Goal: Information Seeking & Learning: Learn about a topic

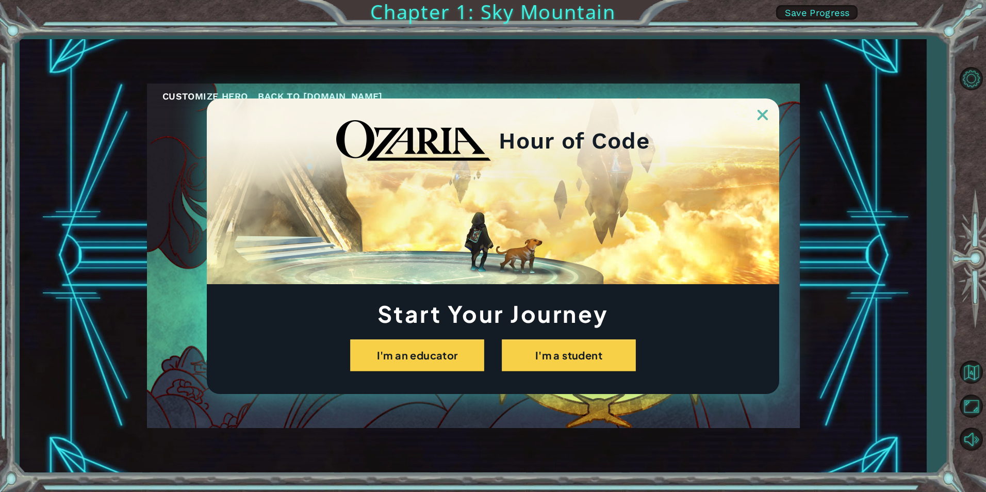
click at [760, 112] on img at bounding box center [763, 115] width 10 height 10
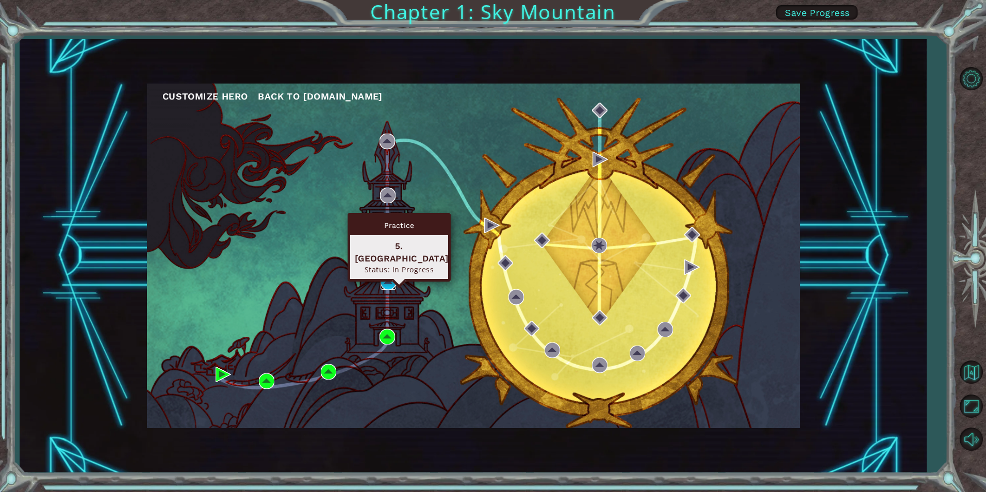
click at [381, 276] on img at bounding box center [388, 281] width 15 height 15
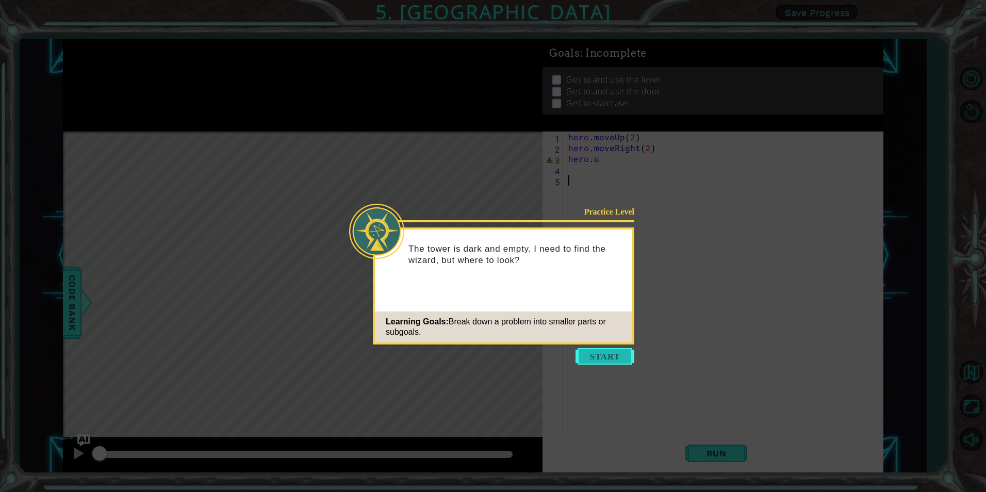
click at [589, 358] on button "Start" at bounding box center [605, 356] width 59 height 17
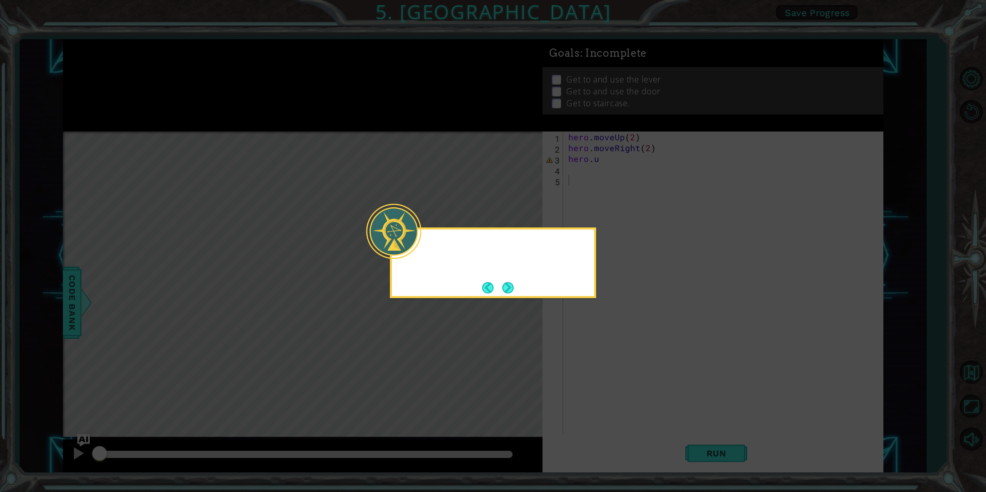
click at [589, 358] on icon at bounding box center [493, 246] width 986 height 492
click at [506, 290] on button "Next" at bounding box center [508, 288] width 12 height 12
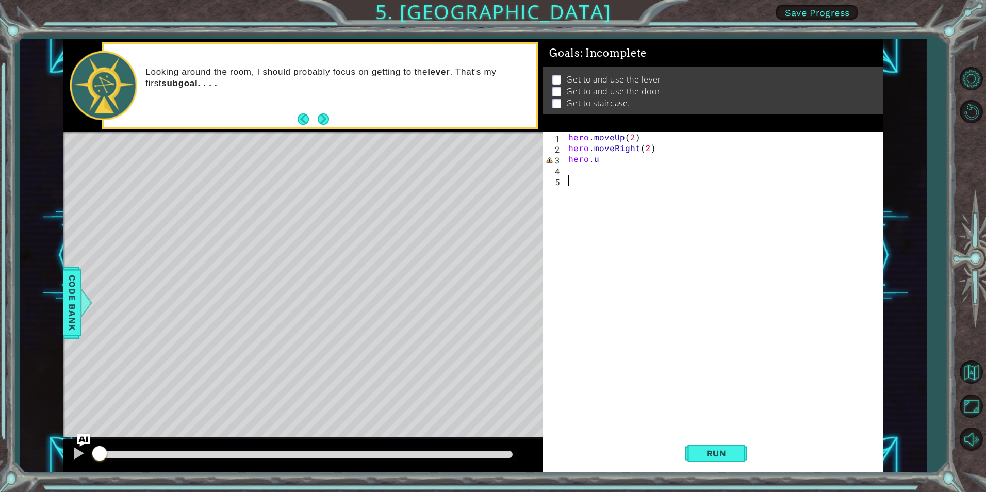
click at [620, 165] on div "hero . moveUp ( 2 ) hero . moveRight ( 2 ) hero . u" at bounding box center [725, 294] width 319 height 325
click at [615, 159] on div "hero . moveUp ( 2 ) hero . moveRight ( 2 ) hero . u" at bounding box center [725, 294] width 319 height 325
type textarea "hero.u"
click at [606, 182] on div "hero.u se press enter hero. move U p press enter" at bounding box center [658, 190] width 195 height 50
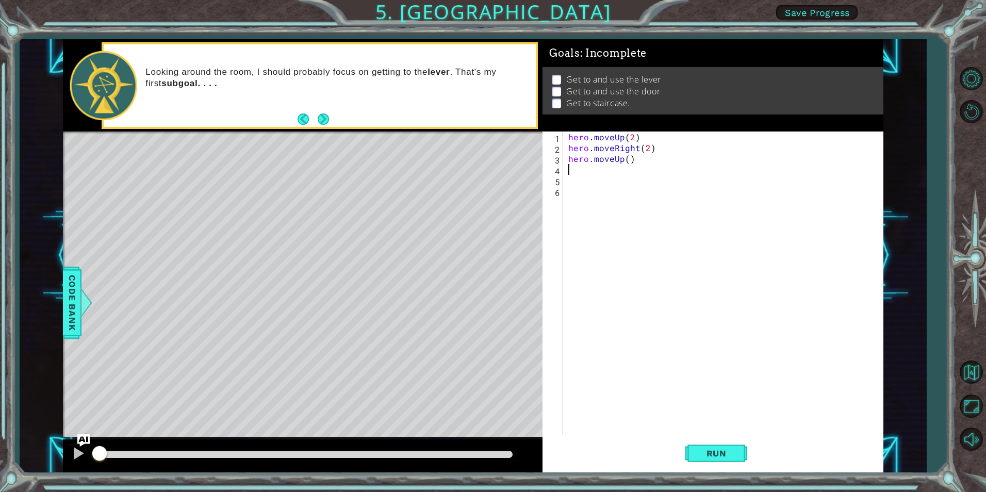
scroll to position [0, 0]
click at [626, 159] on div "hero . moveUp ( 2 ) hero . moveRight ( 2 ) hero . moveUp ( )" at bounding box center [725, 294] width 319 height 325
type textarea "hero.moveUp()"
drag, startPoint x: 639, startPoint y: 165, endPoint x: 615, endPoint y: 167, distance: 23.9
click at [615, 167] on div "hero . moveUp ( 2 ) hero . moveRight ( 2 ) hero . moveUp ( )" at bounding box center [725, 294] width 319 height 325
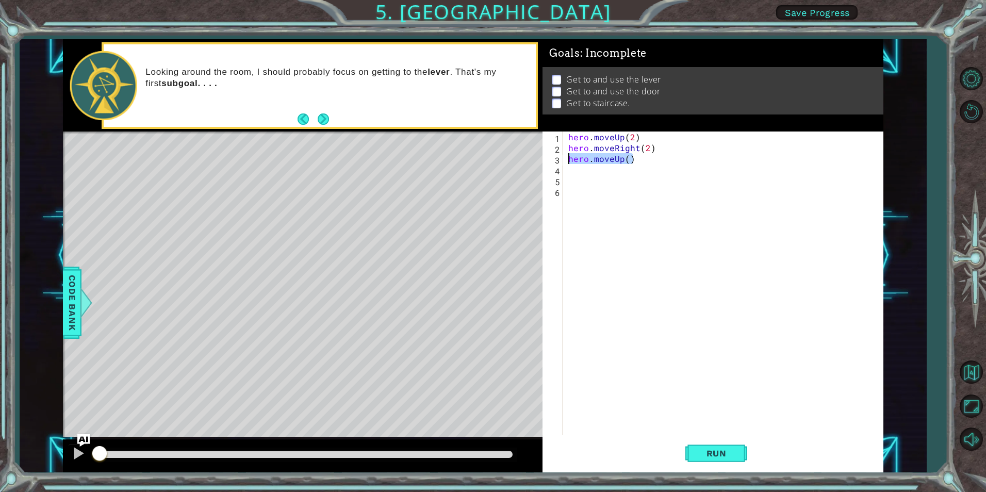
drag, startPoint x: 636, startPoint y: 160, endPoint x: 570, endPoint y: 161, distance: 66.0
click at [570, 161] on div "hero . moveUp ( 2 ) hero . moveRight ( 2 ) hero . moveUp ( )" at bounding box center [725, 294] width 319 height 325
type textarea "hero.moveUp()"
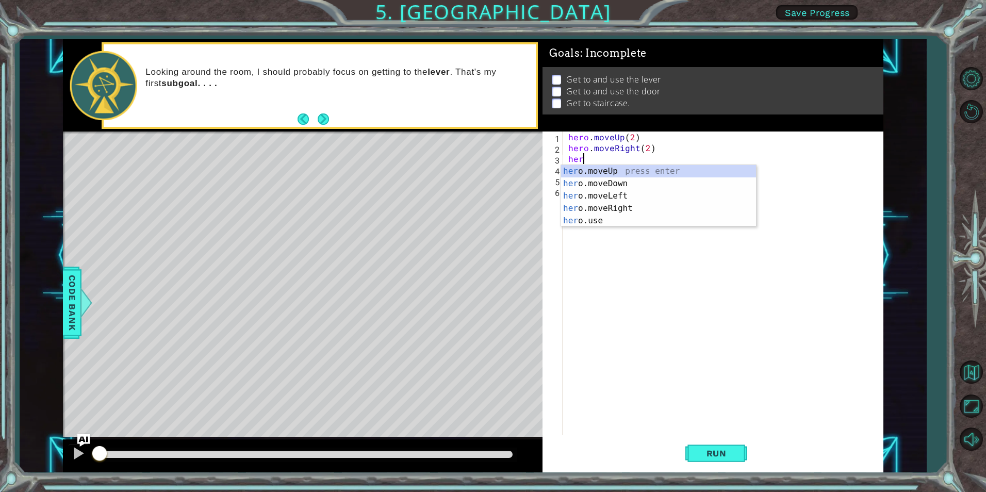
scroll to position [0, 1]
click at [590, 220] on div "hero .moveUp press enter hero .moveDown press enter hero .moveLeft press enter …" at bounding box center [658, 208] width 195 height 87
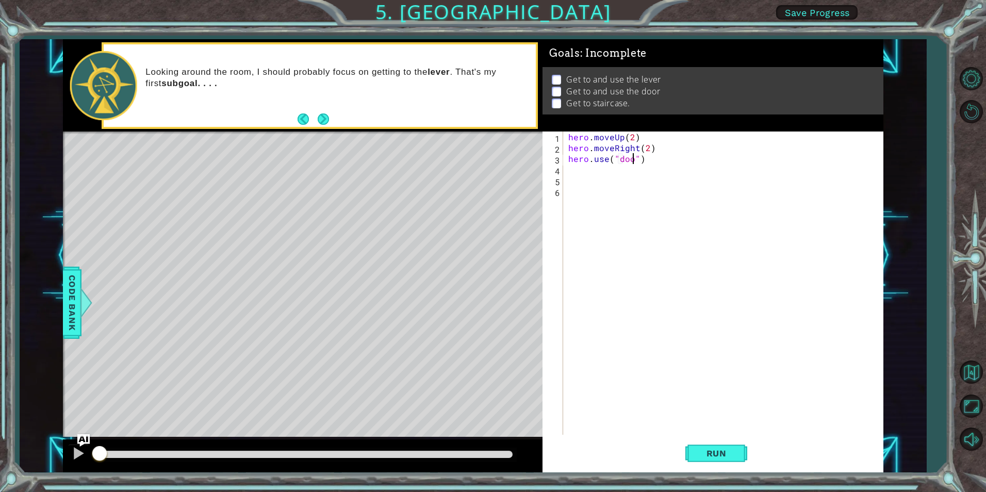
type textarea "hero.use("door")"
click at [580, 174] on div "hero . moveUp ( 2 ) hero . moveRight ( 2 ) hero . use ( "door" )" at bounding box center [725, 294] width 319 height 325
click at [434, 250] on div "Level Map" at bounding box center [301, 284] width 477 height 304
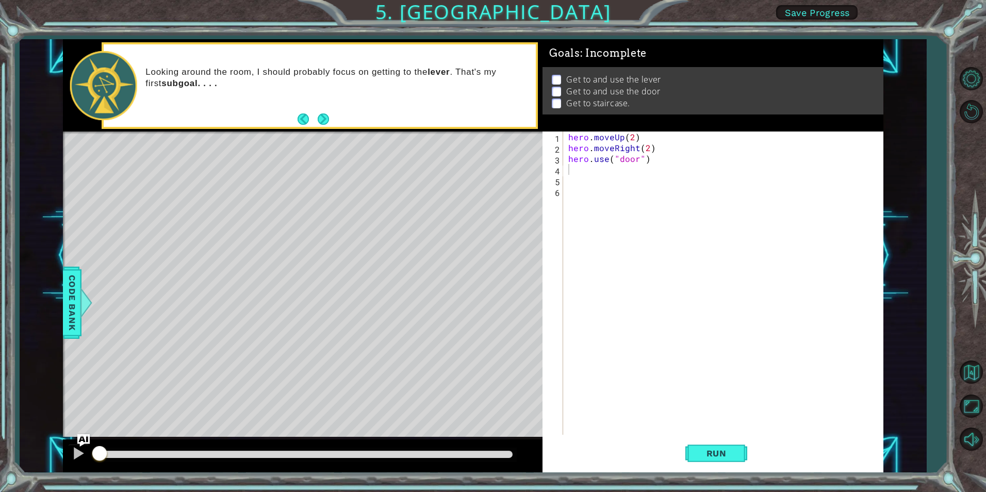
drag, startPoint x: 440, startPoint y: 248, endPoint x: 438, endPoint y: 272, distance: 23.9
click at [438, 272] on div "Level Map" at bounding box center [301, 284] width 477 height 304
click at [581, 168] on div "hero . moveUp ( 2 ) hero . moveRight ( 2 ) hero . use ( "door" )" at bounding box center [725, 294] width 319 height 325
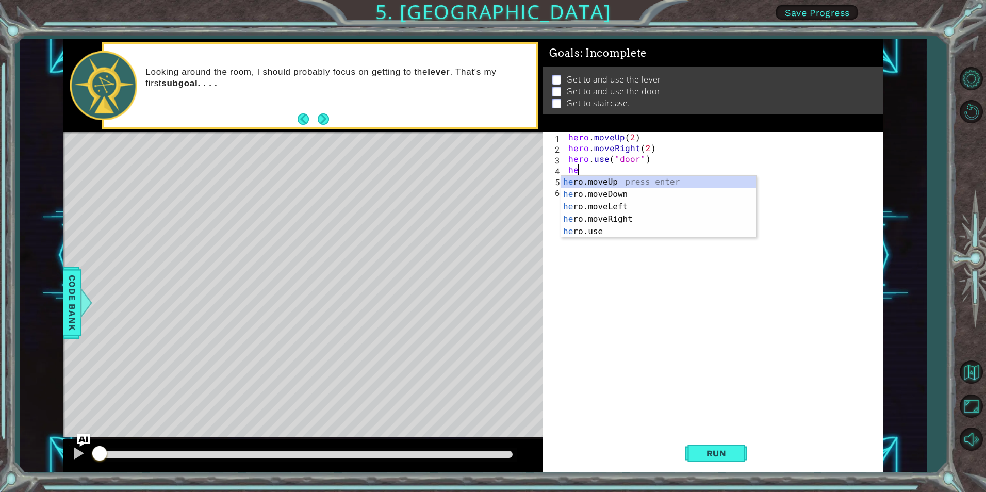
type textarea "her"
click at [577, 184] on div "her o.moveUp press enter her o.moveDown press enter her o.moveLeft press enter …" at bounding box center [658, 219] width 195 height 87
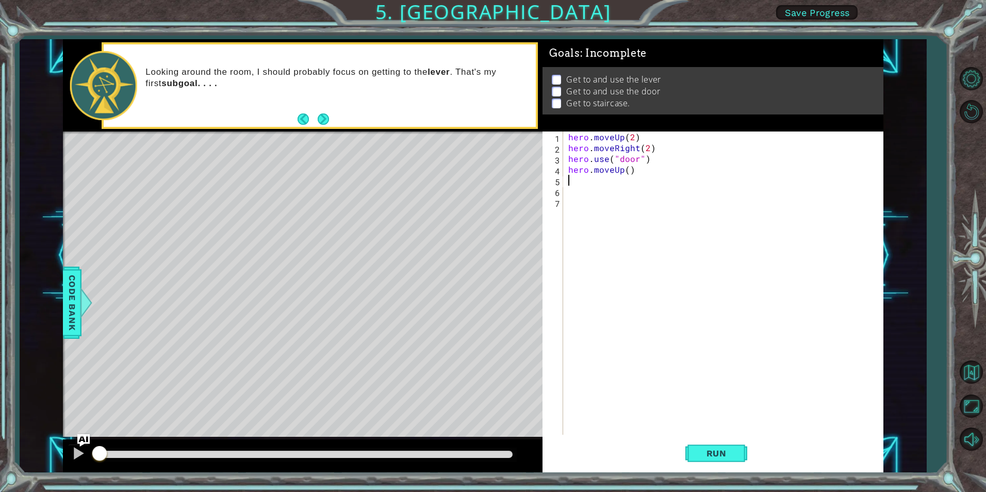
scroll to position [0, 0]
click at [628, 170] on div "hero . moveUp ( 2 ) hero . moveRight ( 2 ) hero . use ( "door" ) hero . moveUp …" at bounding box center [725, 294] width 319 height 325
type textarea "hero.moveUp(2)"
click at [582, 182] on div "hero . moveUp ( 2 ) hero . moveRight ( 2 ) hero . use ( "door" ) hero . moveUp …" at bounding box center [725, 294] width 319 height 325
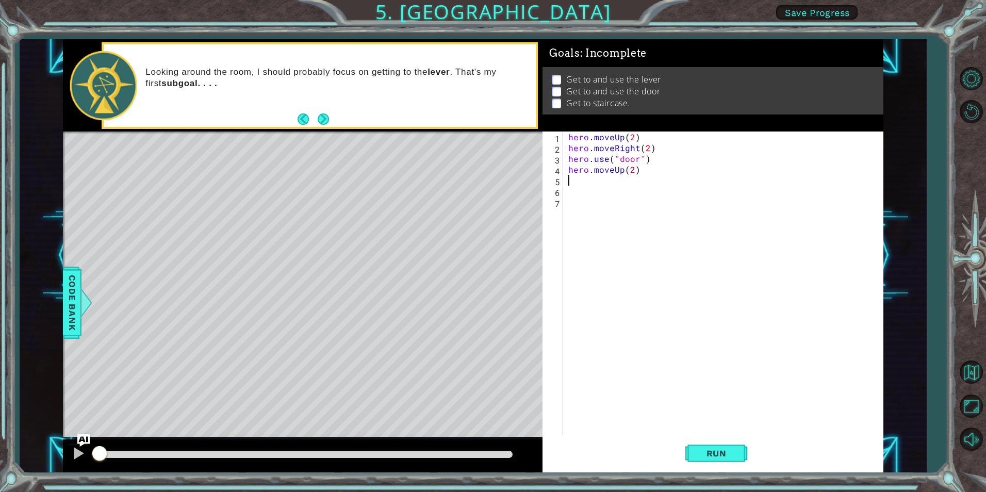
scroll to position [0, 0]
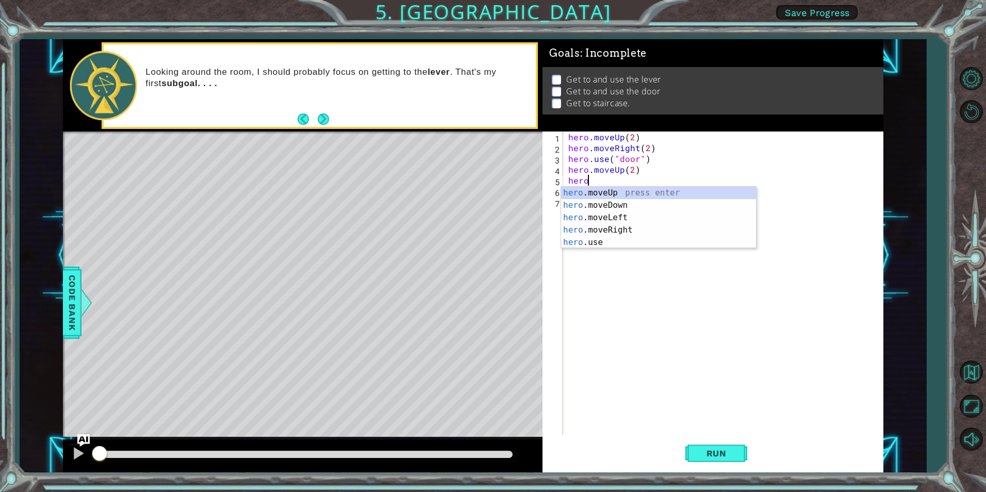
type textarea "hero."
click at [574, 218] on div "hero. moveUp press enter hero. moveDown press enter hero. moveLeft press enter …" at bounding box center [658, 230] width 195 height 87
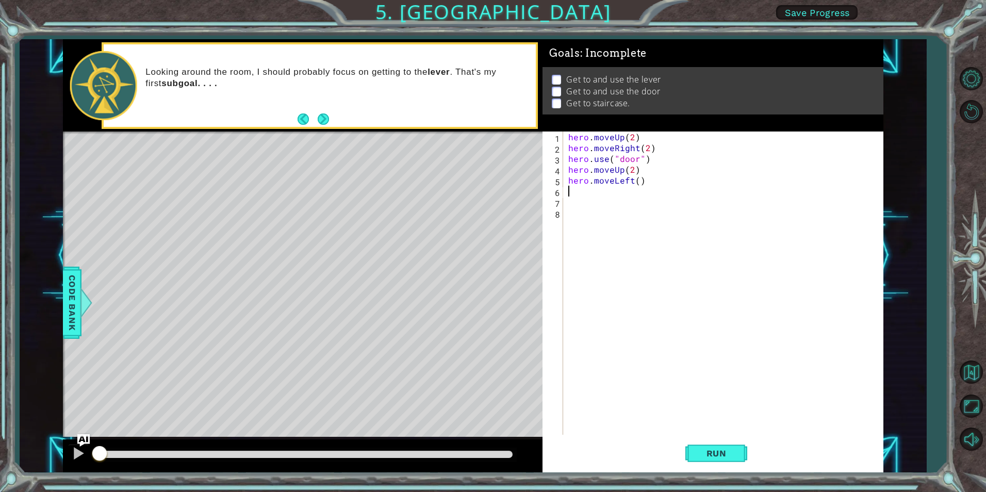
scroll to position [0, 0]
click at [636, 179] on div "hero . moveUp ( 2 ) hero . moveRight ( 2 ) hero . use ( "door" ) hero . moveUp …" at bounding box center [725, 294] width 319 height 325
type textarea "hero.moveLeft(3)"
click at [587, 195] on div "hero . moveUp ( 2 ) hero . moveRight ( 2 ) hero . use ( "door" ) hero . moveUp …" at bounding box center [725, 294] width 319 height 325
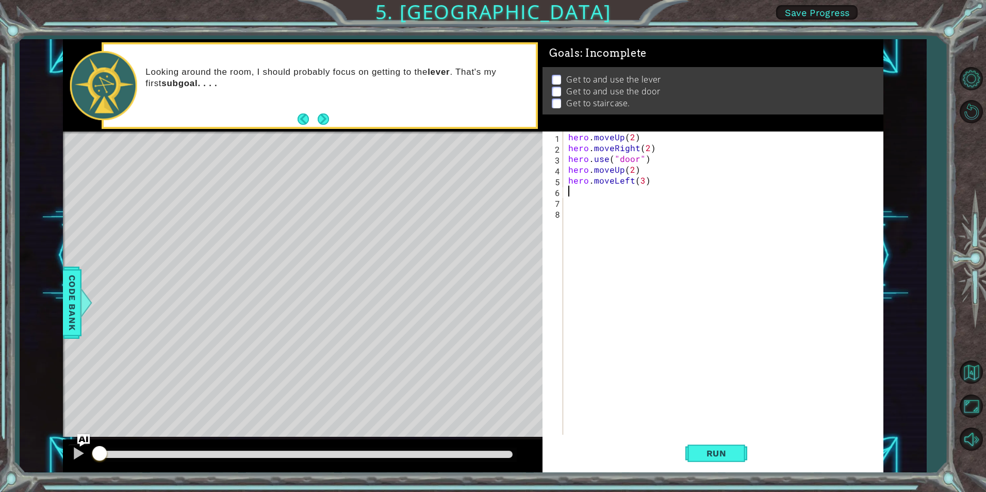
scroll to position [0, 0]
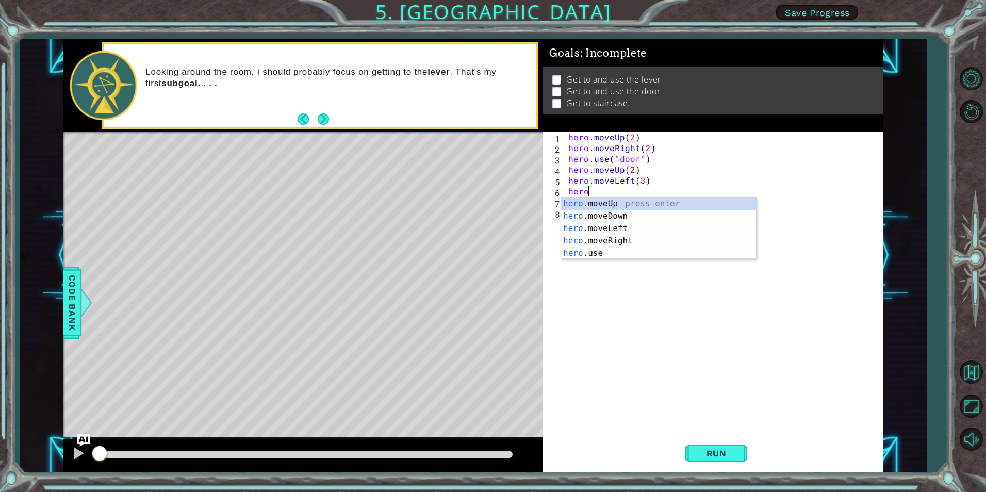
type textarea "hero."
click at [601, 203] on div "hero. moveUp press enter hero. moveDown press enter hero. moveLeft press enter …" at bounding box center [658, 241] width 195 height 87
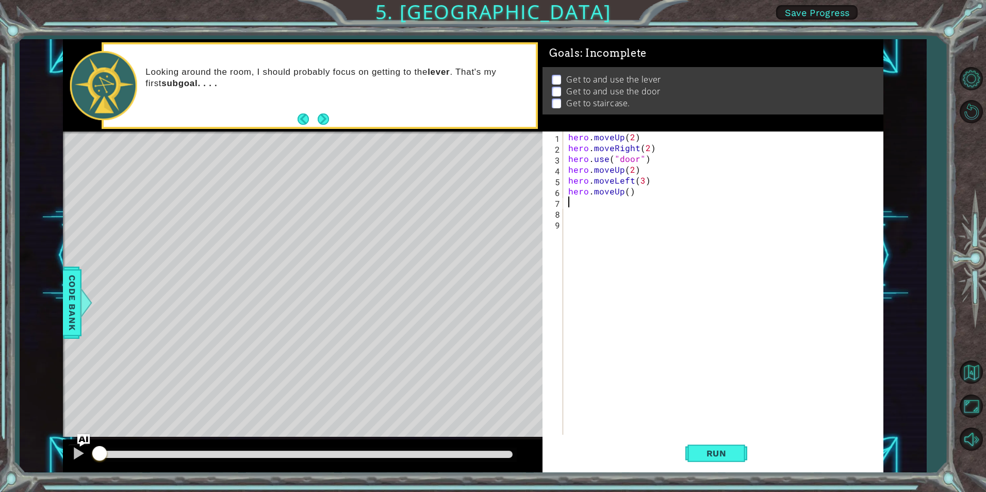
click at [628, 193] on div "hero . moveUp ( 2 ) hero . moveRight ( 2 ) hero . use ( "door" ) hero . moveUp …" at bounding box center [725, 294] width 319 height 325
type textarea "hero.moveUp(1)"
click at [719, 443] on button "Run" at bounding box center [716, 453] width 62 height 34
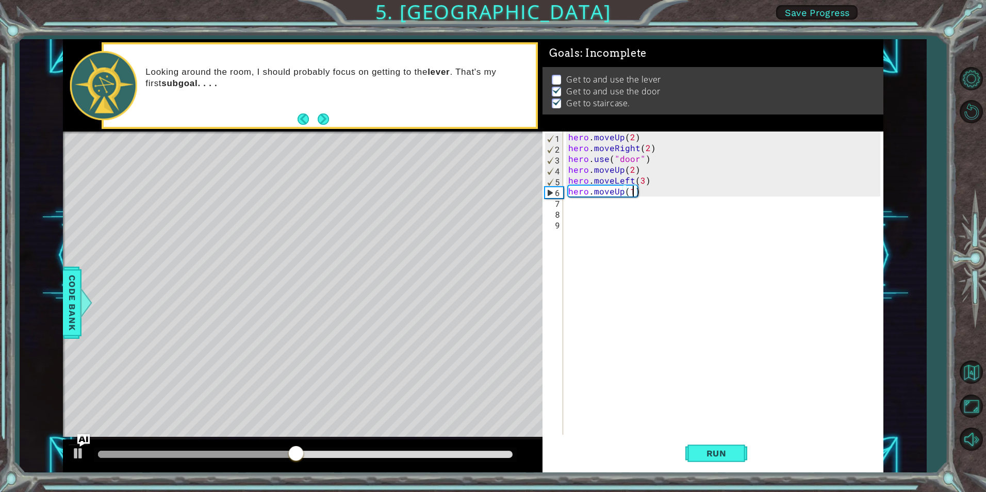
click at [269, 164] on div "Level Map" at bounding box center [301, 284] width 477 height 304
click at [327, 112] on button "Next" at bounding box center [323, 119] width 19 height 19
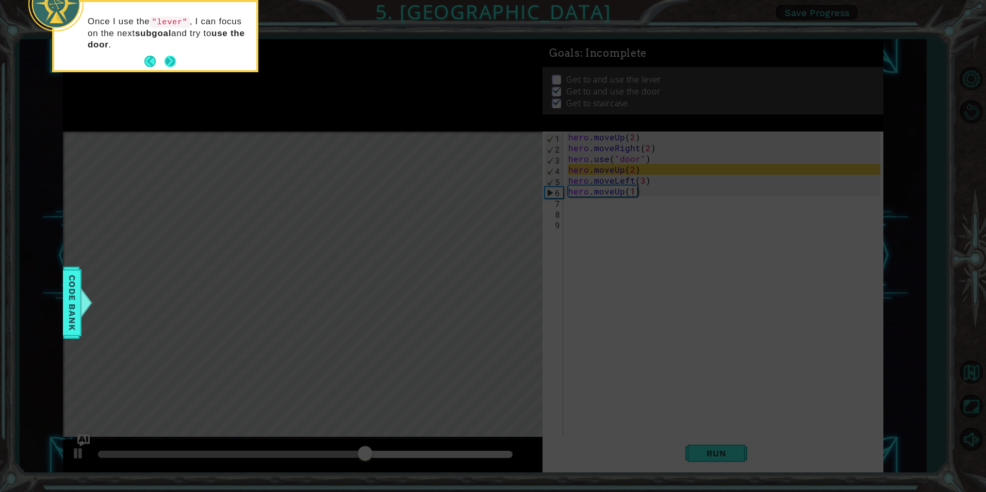
click at [168, 58] on button "Next" at bounding box center [170, 62] width 18 height 18
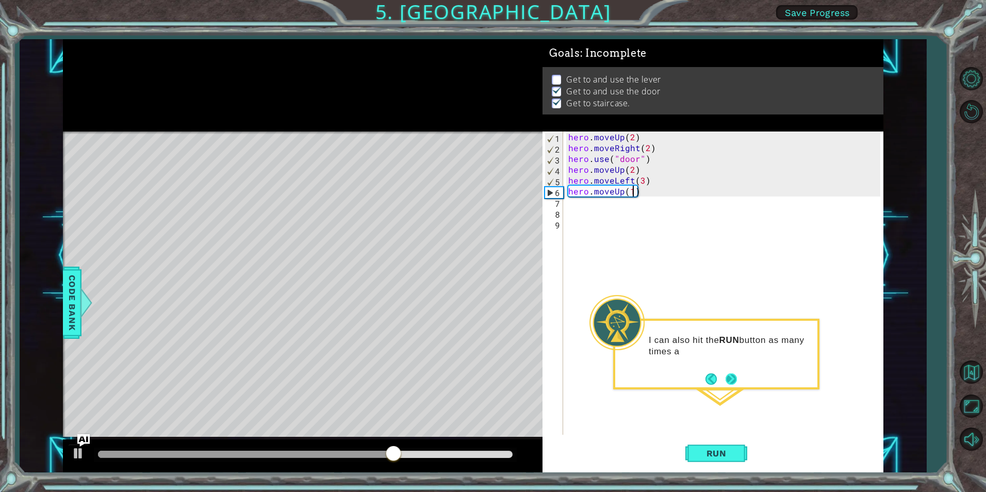
click at [730, 377] on button "Next" at bounding box center [731, 378] width 13 height 13
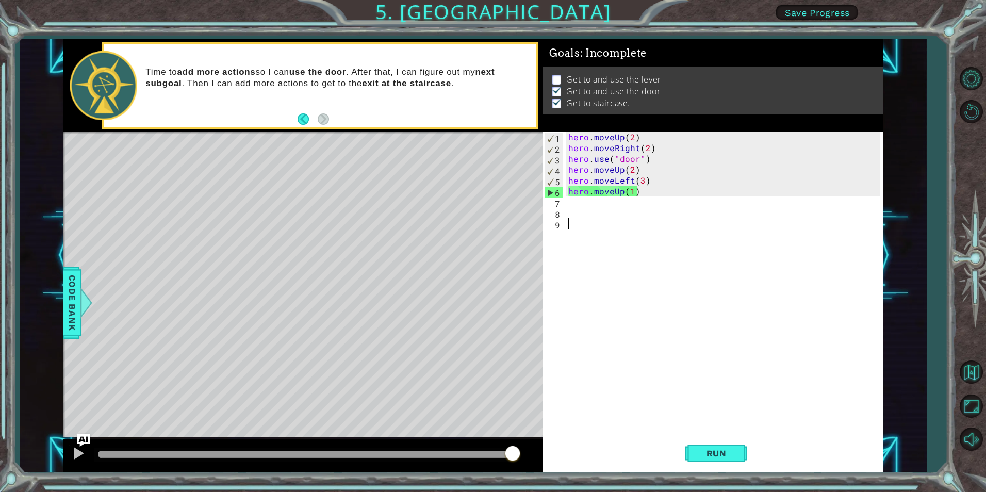
click at [683, 434] on div "hero . moveUp ( 2 ) hero . moveRight ( 2 ) hero . use ( "door" ) hero . moveUp …" at bounding box center [725, 294] width 319 height 325
click at [734, 460] on button "Run" at bounding box center [716, 453] width 62 height 34
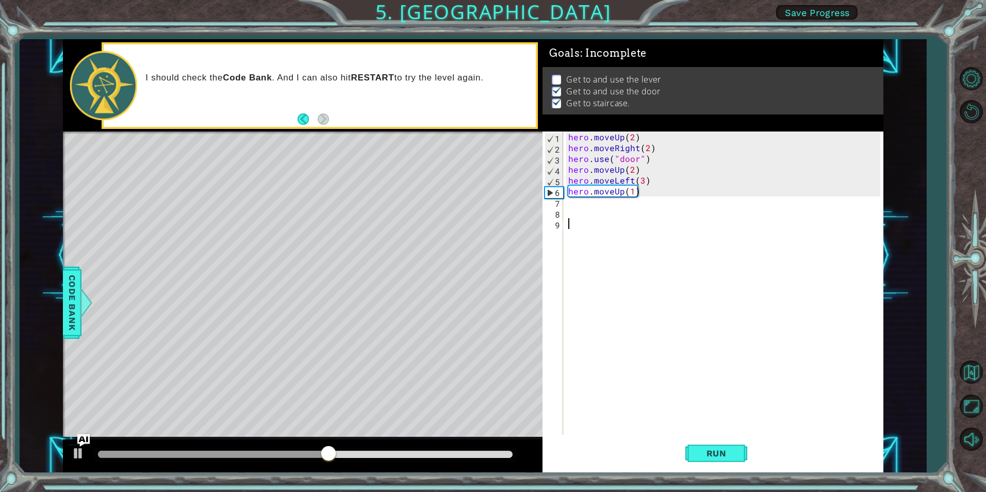
click at [220, 223] on div "Level Map" at bounding box center [301, 284] width 477 height 304
click at [213, 227] on div "Level Map" at bounding box center [301, 284] width 477 height 304
click at [619, 193] on div "hero . moveUp ( 2 ) hero . moveRight ( 2 ) hero . use ( "door" ) hero . moveUp …" at bounding box center [725, 294] width 319 height 325
click at [622, 192] on div "hero . moveUp ( 2 ) hero . moveRight ( 2 ) hero . use ( "door" ) hero . moveUp …" at bounding box center [725, 294] width 319 height 325
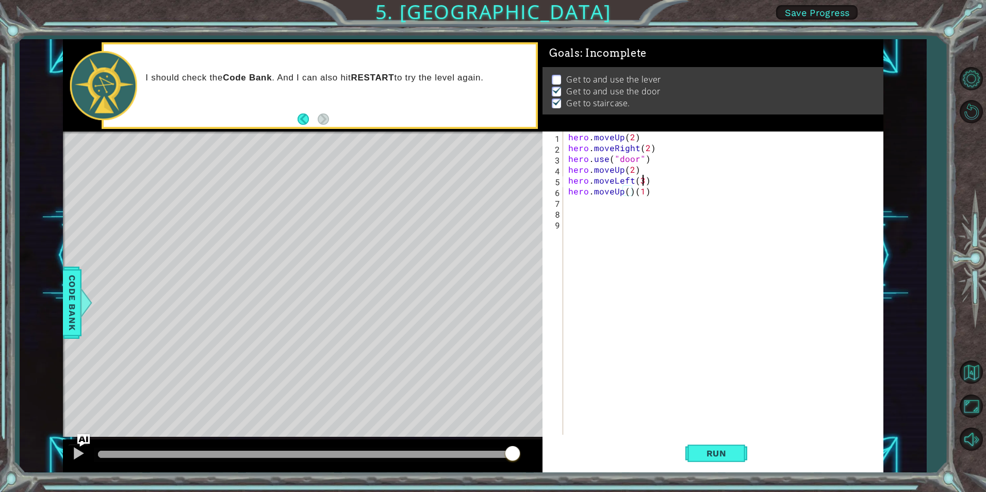
click at [642, 178] on div "hero . moveUp ( 2 ) hero . moveRight ( 2 ) hero . use ( "door" ) hero . moveUp …" at bounding box center [725, 294] width 319 height 325
drag, startPoint x: 666, startPoint y: 198, endPoint x: 642, endPoint y: 192, distance: 25.3
click at [634, 194] on div "hero . moveUp ( 2 ) hero . moveRight ( 2 ) hero . use ( "door" ) hero . moveUp …" at bounding box center [725, 294] width 319 height 325
type textarea "hero.moveUp()(1)"
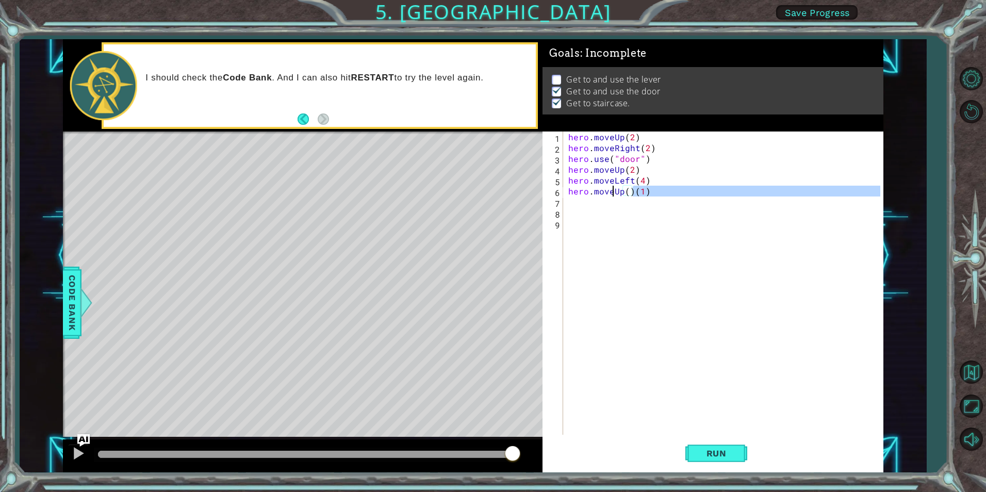
scroll to position [0, 0]
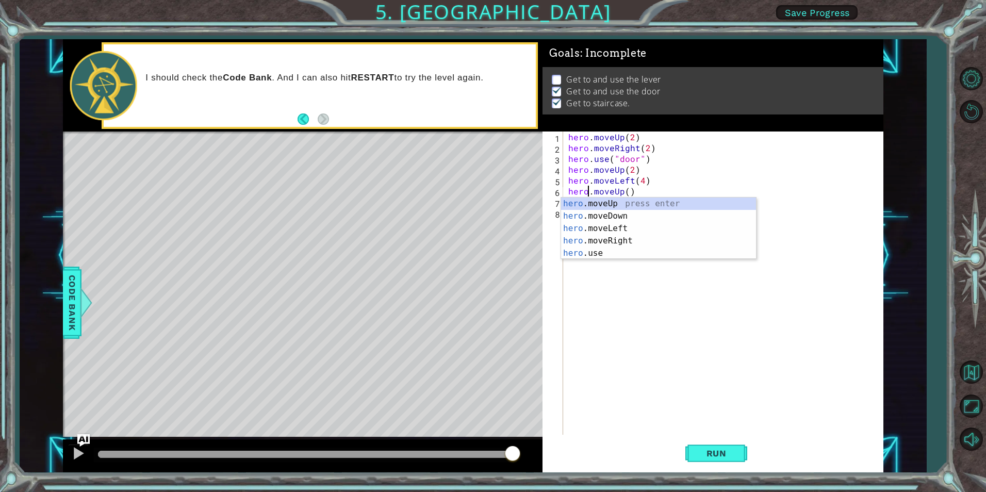
click at [645, 190] on div "hero . moveUp ( 2 ) hero . moveRight ( 2 ) hero . use ( "door" ) hero . moveUp …" at bounding box center [725, 294] width 319 height 325
type textarea "h"
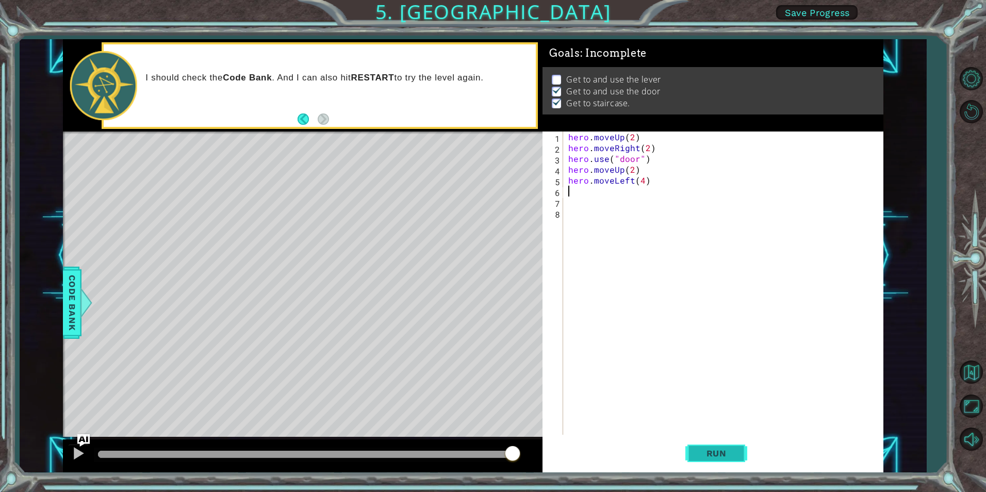
click at [722, 456] on span "Run" at bounding box center [716, 453] width 41 height 10
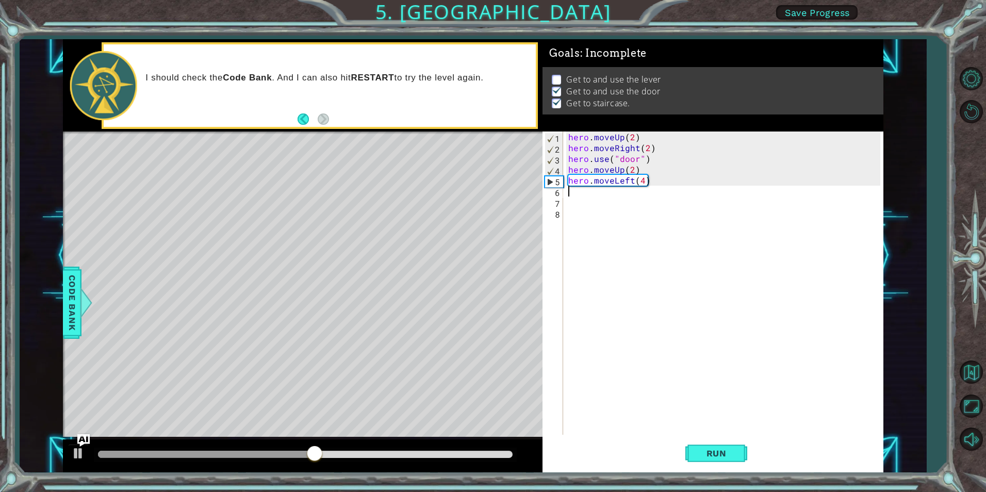
click at [167, 216] on div "Level Map" at bounding box center [301, 284] width 477 height 304
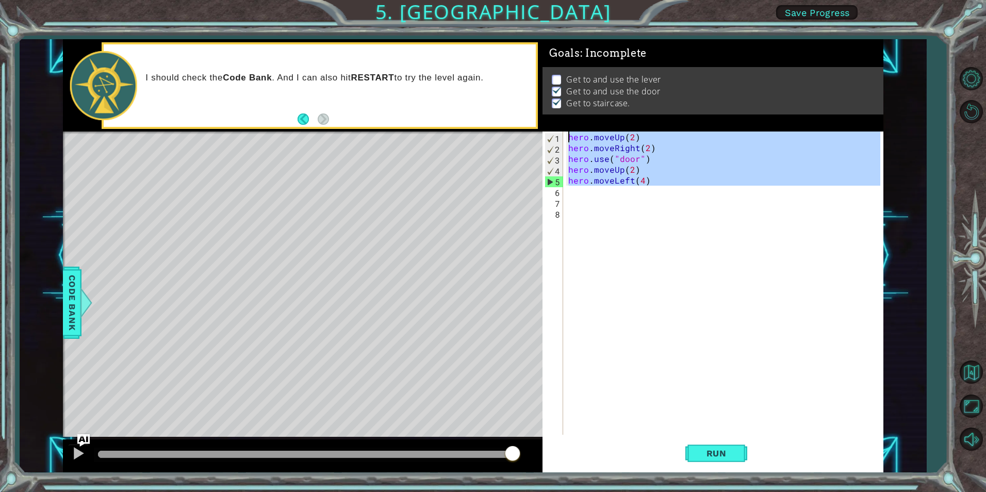
drag, startPoint x: 659, startPoint y: 187, endPoint x: 578, endPoint y: 125, distance: 102.3
click at [578, 125] on div "Goals : Incomplete Get to and use the lever Get to and use the door Get to stai…" at bounding box center [713, 255] width 341 height 433
type textarea "hero.moveUp(2) hero.moveRight(2)"
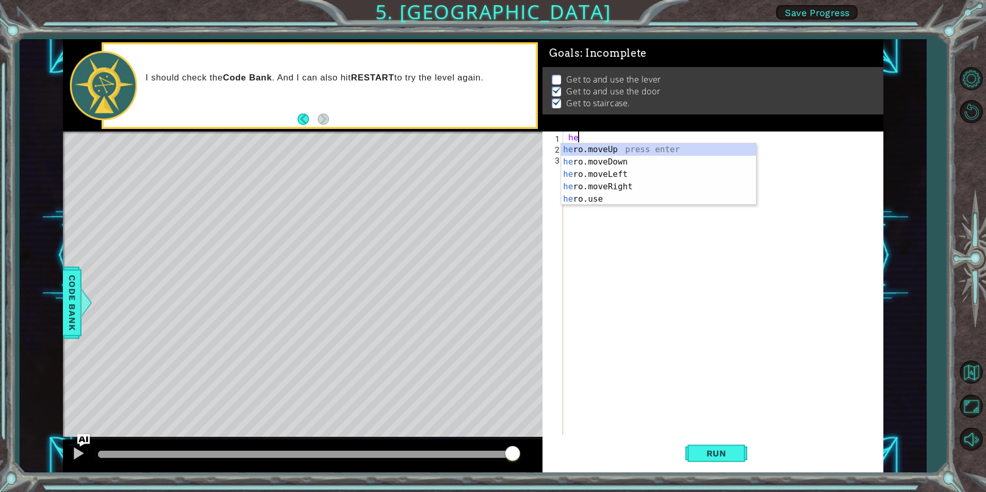
scroll to position [0, 1]
type textarea "hero."
click at [680, 145] on div "hero. moveUp press enter hero. moveDown press enter hero. moveLeft press enter …" at bounding box center [658, 186] width 195 height 87
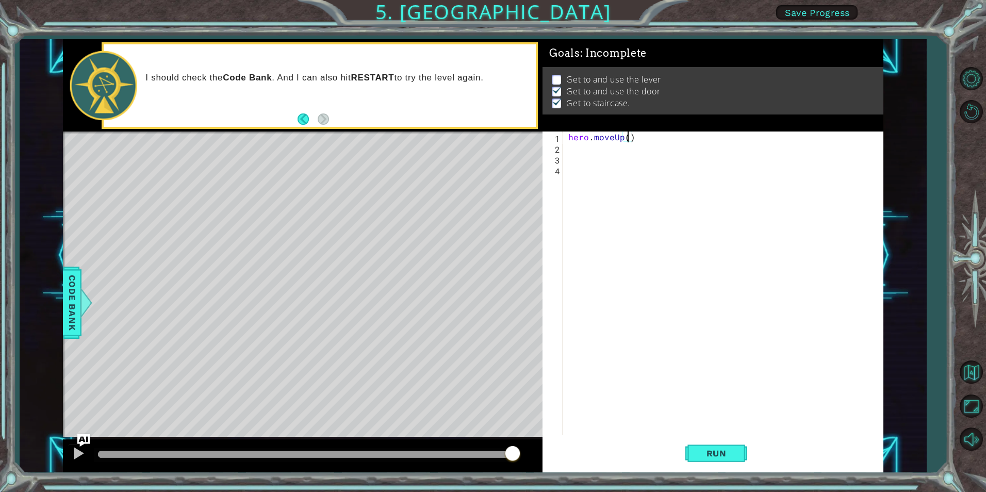
click at [628, 139] on div "hero . moveUp ( )" at bounding box center [725, 294] width 319 height 325
type textarea "hero.moveUp(1)"
click at [707, 456] on span "Run" at bounding box center [716, 453] width 41 height 10
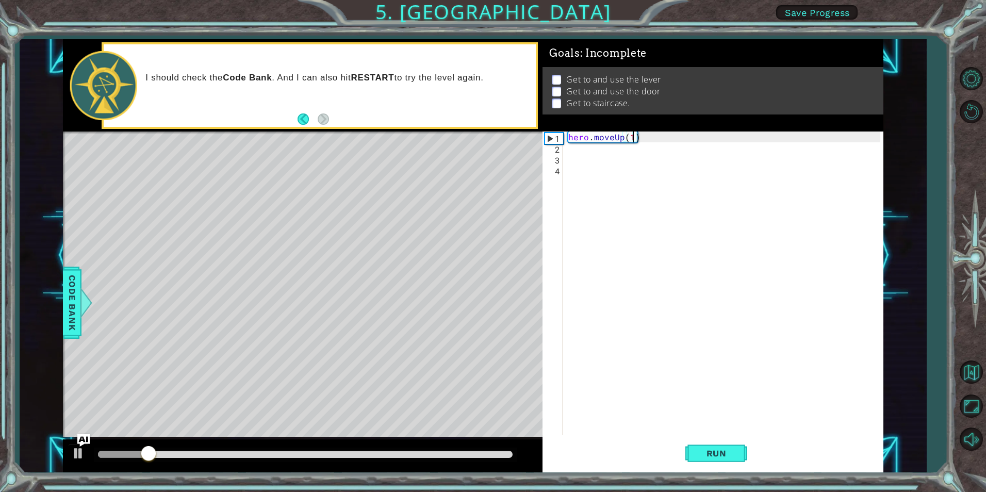
click at [599, 155] on div "hero . moveUp ( 1 )" at bounding box center [725, 294] width 319 height 325
click at [599, 151] on div "hero . moveUp ( 1 )" at bounding box center [725, 294] width 319 height 325
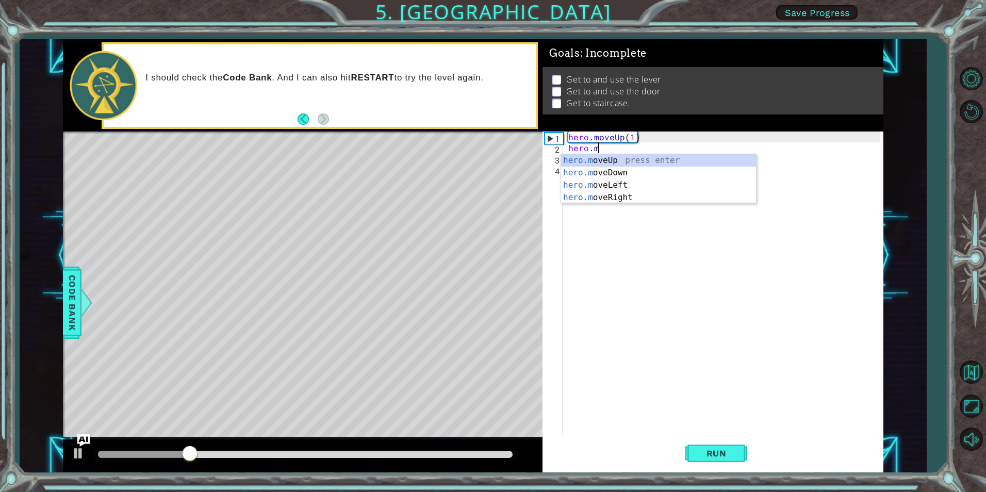
scroll to position [0, 2]
type textarea "[DOMAIN_NAME]"
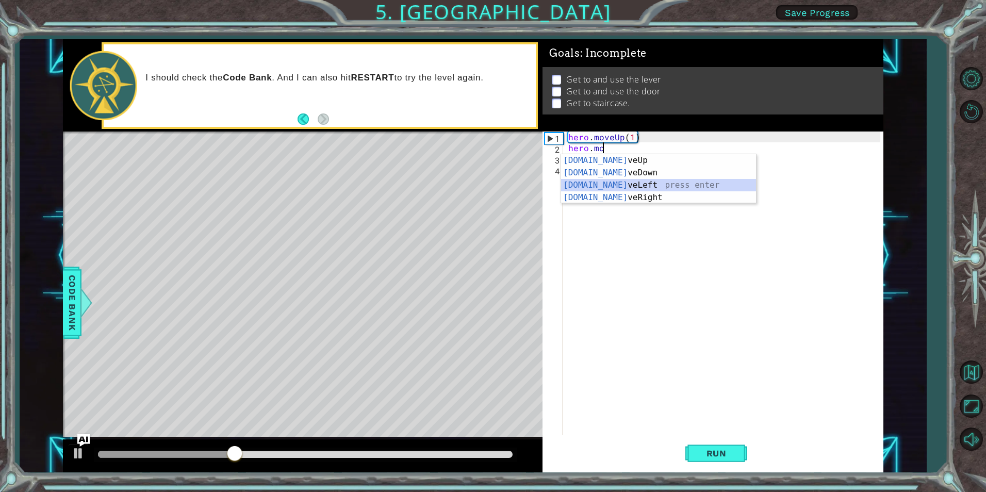
click at [615, 186] on div "[DOMAIN_NAME] veUp press enter [DOMAIN_NAME] veDown press enter [DOMAIN_NAME] v…" at bounding box center [658, 191] width 195 height 74
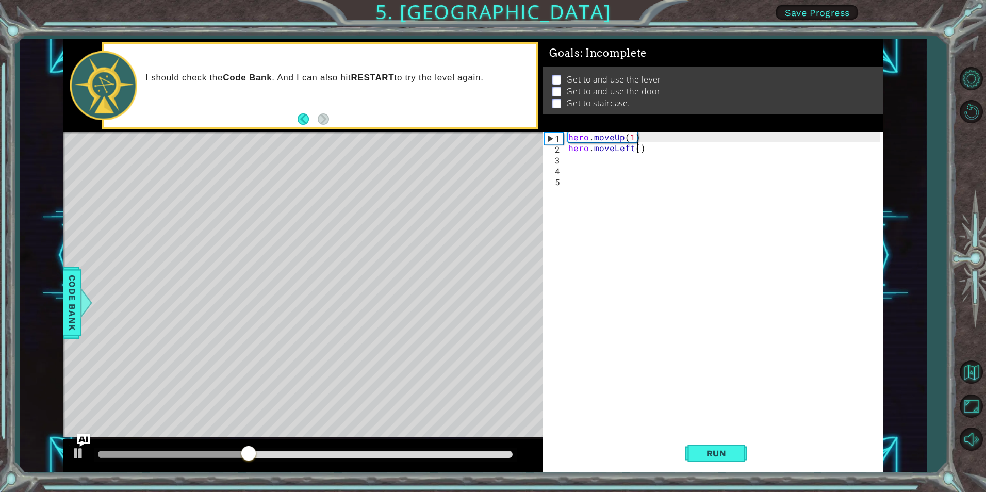
click at [636, 148] on div "hero . moveUp ( 1 ) hero . moveLeft ( )" at bounding box center [725, 294] width 319 height 325
type textarea "hero.moveLeft(1)"
click at [598, 159] on div "hero . moveUp ( 1 ) hero . moveLeft ( 1 )" at bounding box center [725, 294] width 319 height 325
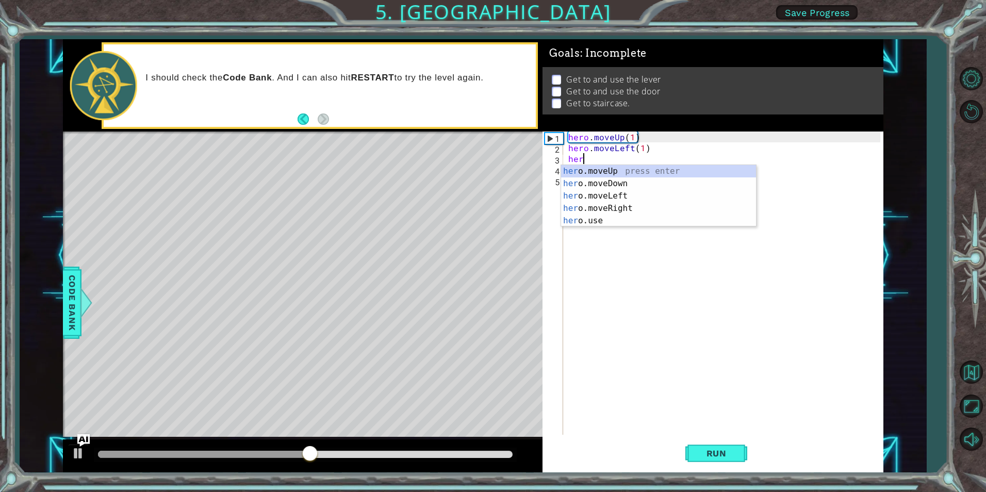
scroll to position [0, 1]
type textarea "hero."
click at [625, 175] on div "hero. moveUp press enter hero. moveDown press enter hero. moveLeft press enter …" at bounding box center [658, 208] width 195 height 87
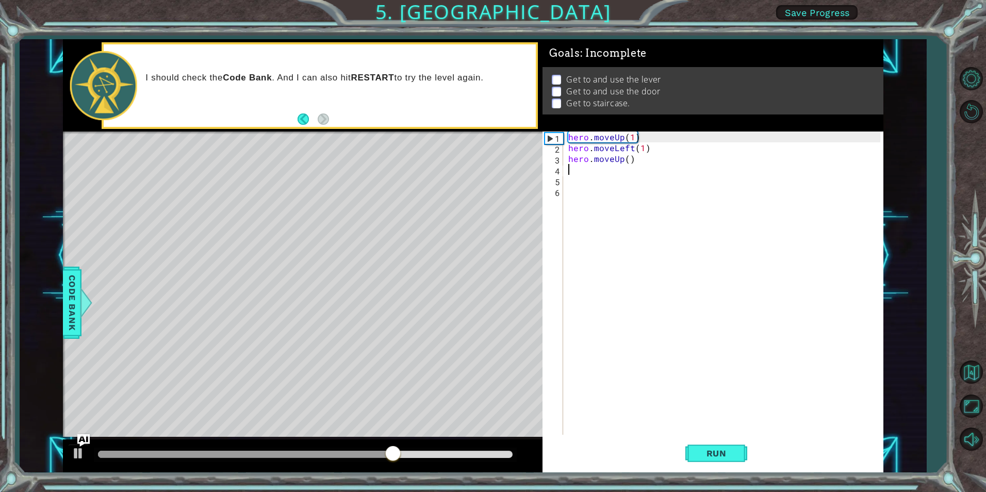
click at [628, 157] on div "hero . moveUp ( 1 ) hero . moveLeft ( 1 ) hero . moveUp ( )" at bounding box center [725, 294] width 319 height 325
type textarea "hero.moveUp(1)"
click at [701, 455] on span "Run" at bounding box center [716, 453] width 41 height 10
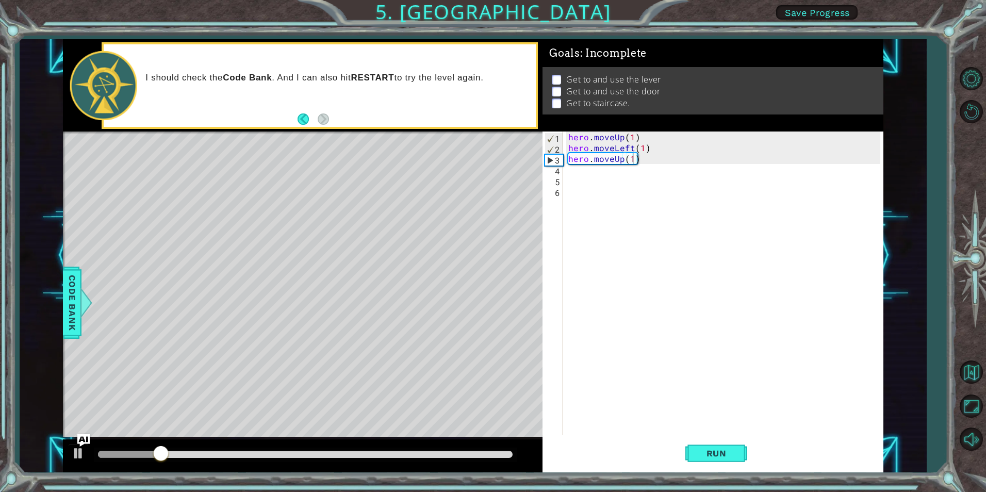
click at [247, 320] on div "Level Map" at bounding box center [301, 284] width 477 height 304
click at [583, 170] on div "hero . moveUp ( 1 ) hero . moveLeft ( 1 ) hero . moveUp ( 1 )" at bounding box center [725, 294] width 319 height 325
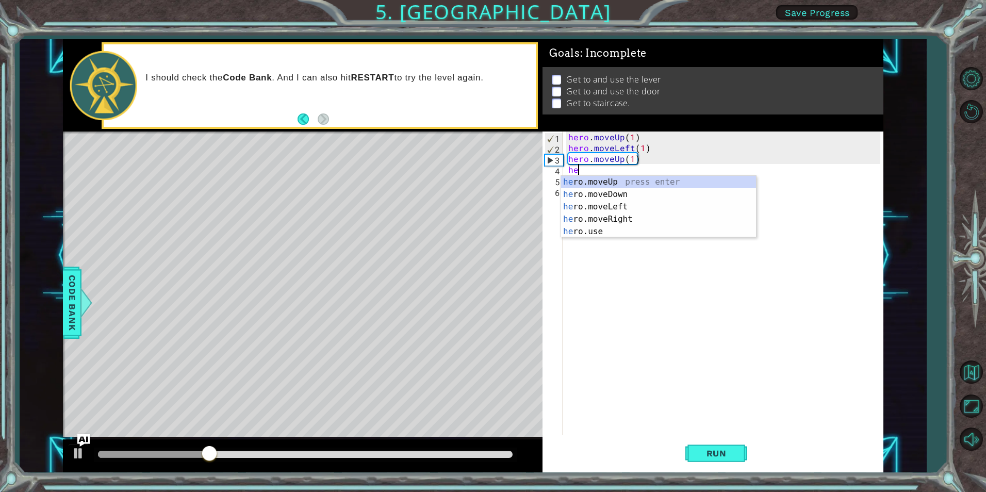
scroll to position [0, 1]
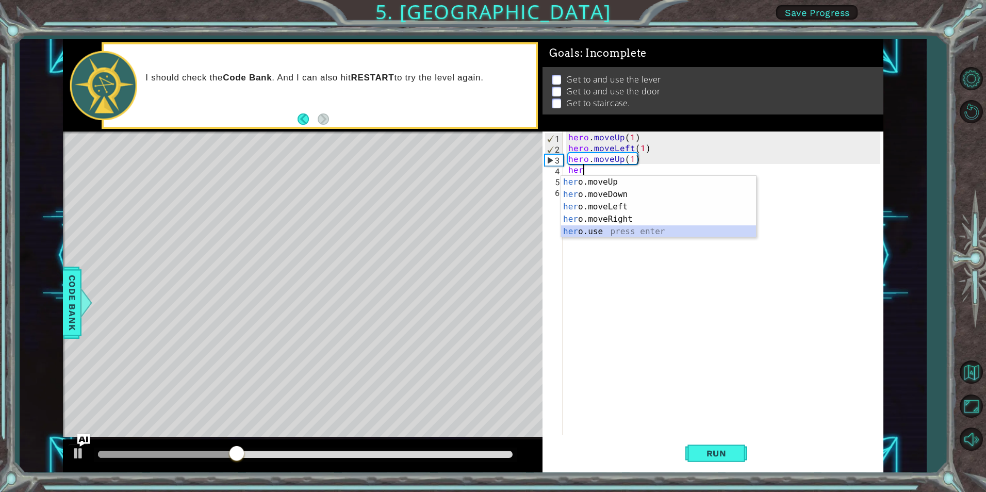
click at [629, 236] on div "her o.moveUp press enter her o.moveDown press enter her o.moveLeft press enter …" at bounding box center [658, 219] width 195 height 87
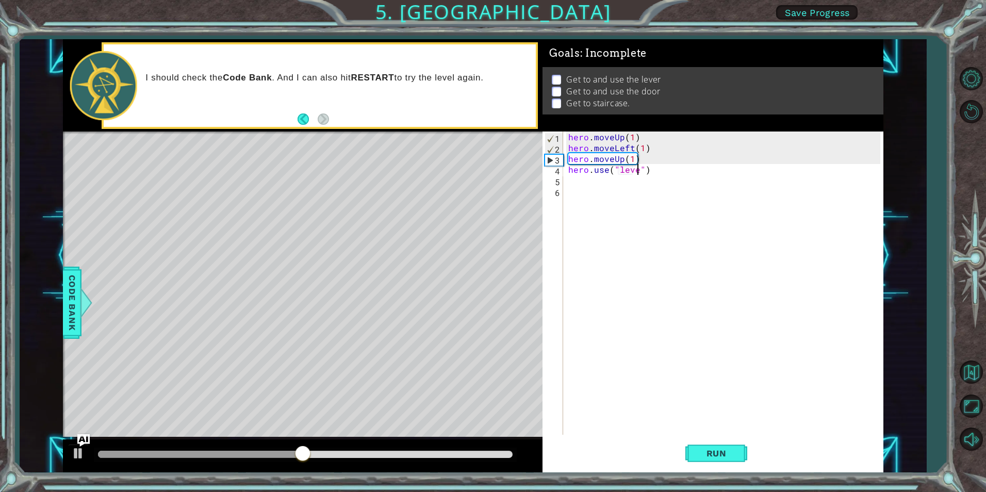
scroll to position [0, 5]
type textarea "hero.use("lever")"
click at [727, 453] on span "Run" at bounding box center [716, 453] width 41 height 10
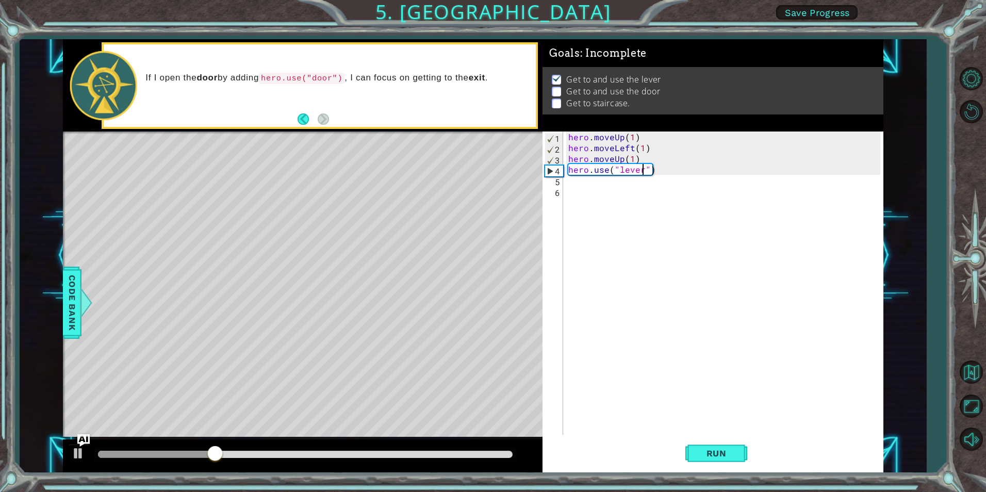
click at [582, 186] on div "hero . moveUp ( 1 ) hero . moveLeft ( 1 ) hero . moveUp ( 1 ) hero . use ( "lev…" at bounding box center [725, 294] width 319 height 325
click at [585, 182] on div "hero . moveUp ( 1 ) hero . moveLeft ( 1 ) hero . moveUp ( 1 ) hero . use ( "lev…" at bounding box center [725, 294] width 319 height 325
type textarea "h"
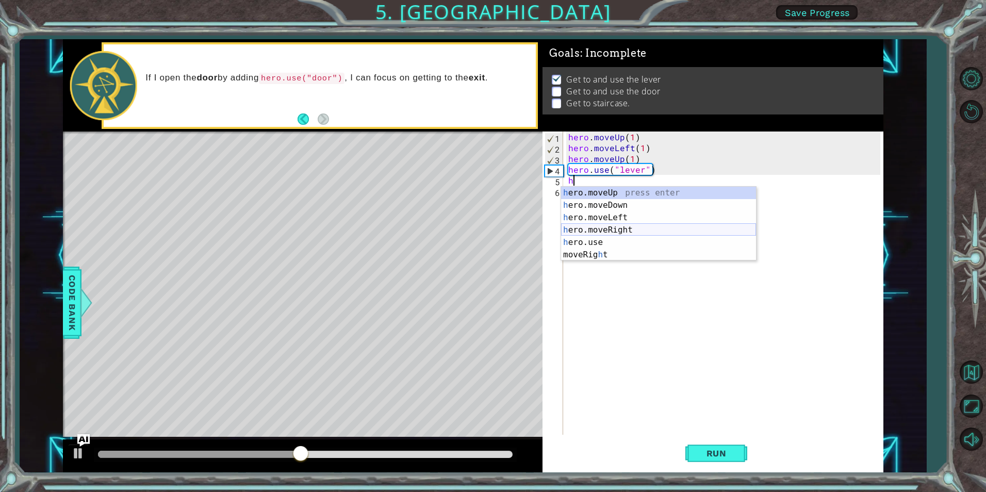
click at [613, 228] on div "h ero.moveUp press enter h ero.moveDown press enter h ero.moveLeft press enter …" at bounding box center [658, 236] width 195 height 99
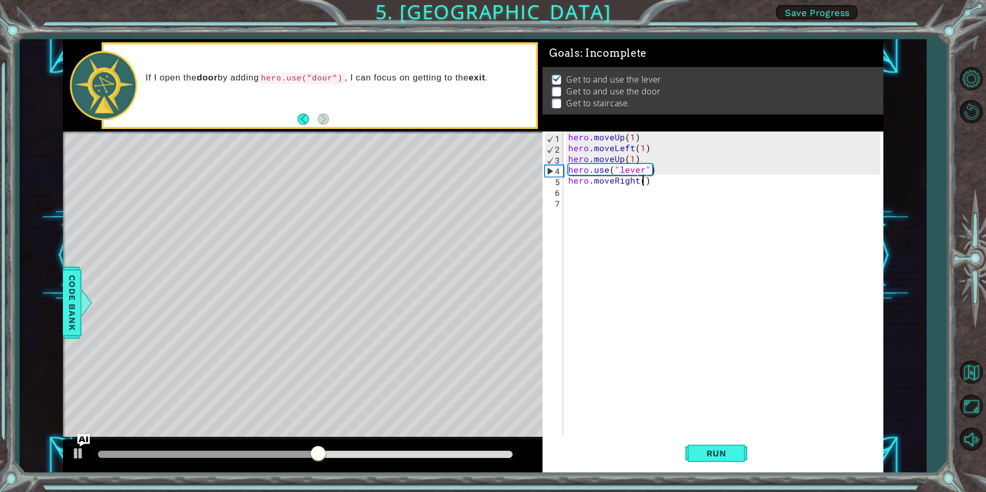
click at [642, 185] on div "hero . moveUp ( 1 ) hero . moveLeft ( 1 ) hero . moveUp ( 1 ) hero . use ( "lev…" at bounding box center [725, 294] width 319 height 325
type textarea "hero.moveRight(3)"
click at [593, 196] on div "hero . moveUp ( 1 ) hero . moveLeft ( 1 ) hero . moveUp ( 1 ) hero . use ( "lev…" at bounding box center [725, 294] width 319 height 325
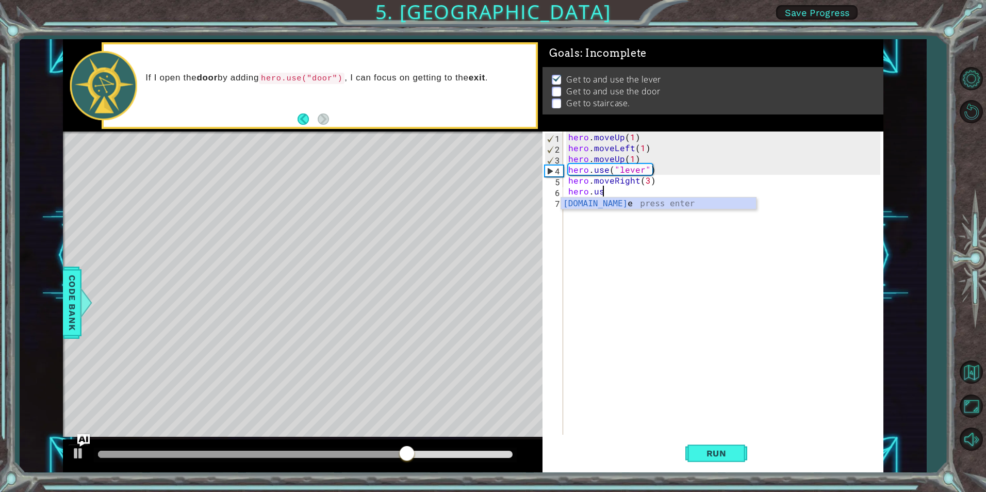
scroll to position [0, 2]
click at [613, 203] on div "hero.use press enter" at bounding box center [658, 216] width 195 height 37
type textarea "hero.use("door")"
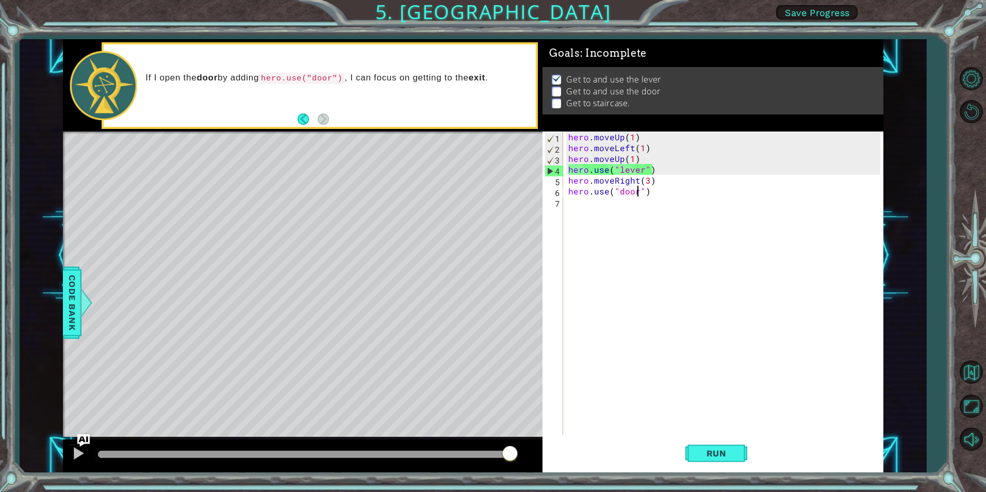
click at [594, 203] on div "hero . moveUp ( 1 ) hero . moveLeft ( 1 ) hero . moveUp ( 1 ) hero . use ( "lev…" at bounding box center [725, 294] width 319 height 325
click at [719, 457] on span "Run" at bounding box center [716, 453] width 41 height 10
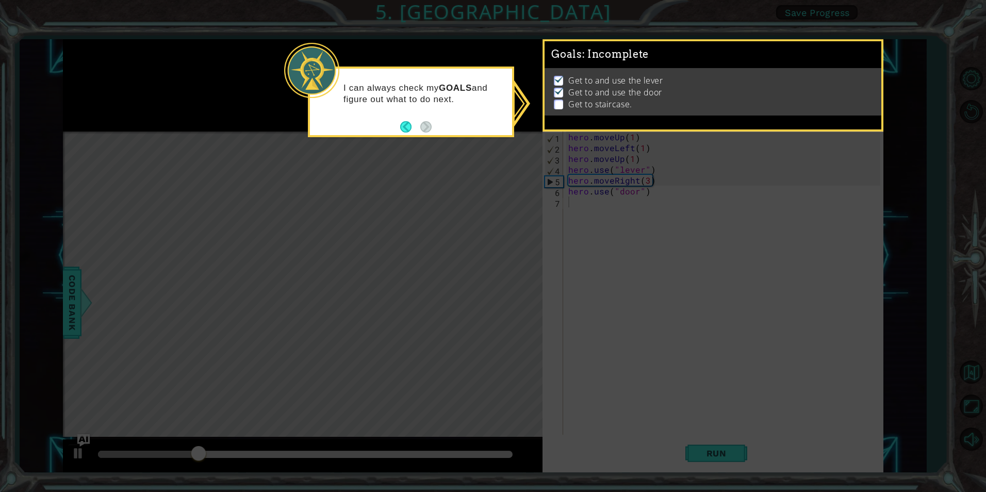
click at [463, 214] on icon at bounding box center [493, 246] width 986 height 492
click at [411, 124] on button "Back" at bounding box center [410, 126] width 20 height 11
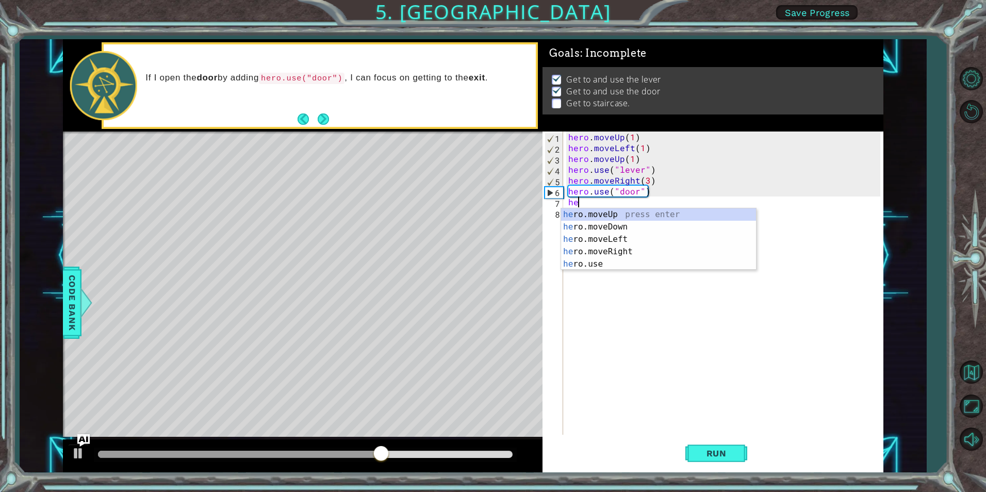
scroll to position [0, 1]
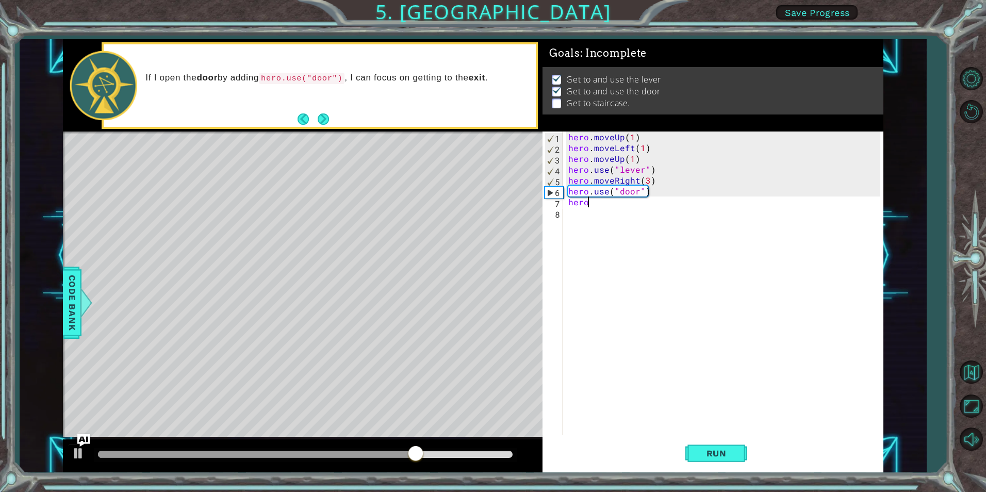
click at [715, 207] on div "hero . moveUp ( 1 ) hero . moveLeft ( 1 ) hero . moveUp ( 1 ) hero . use ( "lev…" at bounding box center [725, 294] width 319 height 325
type textarea "hero."
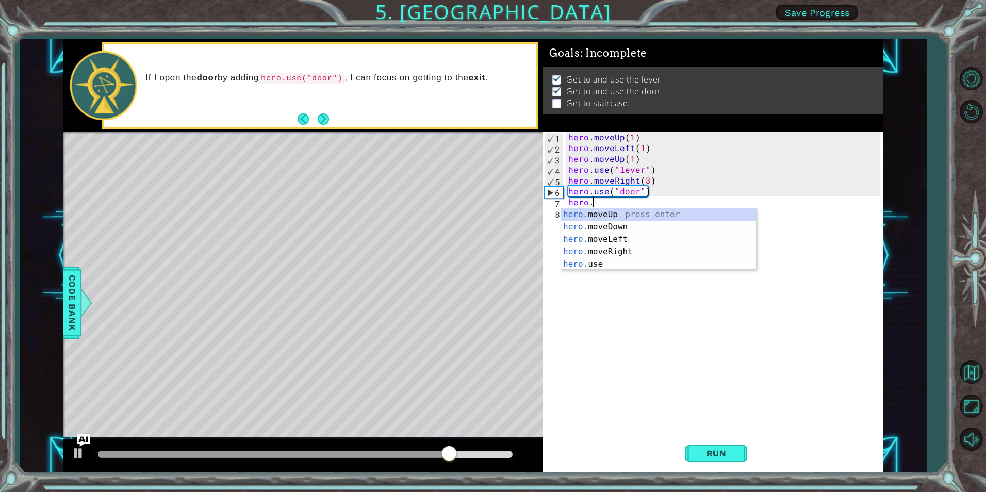
scroll to position [0, 1]
click at [624, 212] on div "hero. moveUp press enter hero. moveDown press enter hero. moveLeft press enter …" at bounding box center [658, 251] width 195 height 87
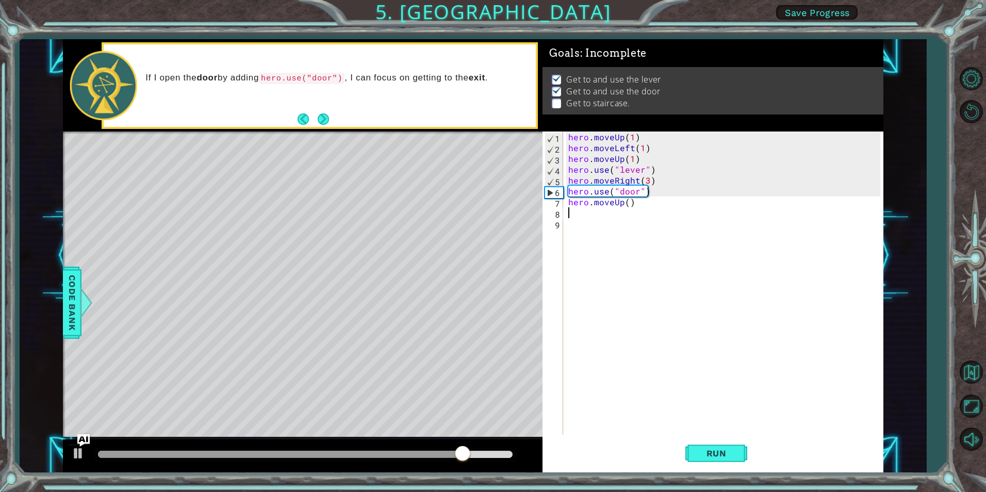
scroll to position [0, 0]
click at [629, 203] on div "hero . moveUp ( 1 ) hero . moveLeft ( 1 ) hero . moveUp ( 1 ) hero . use ( "lev…" at bounding box center [725, 294] width 319 height 325
type textarea "hero.moveUp(2)"
click at [618, 221] on div "hero . moveUp ( 1 ) hero . moveLeft ( 1 ) hero . moveUp ( 1 ) hero . use ( "lev…" at bounding box center [725, 294] width 319 height 325
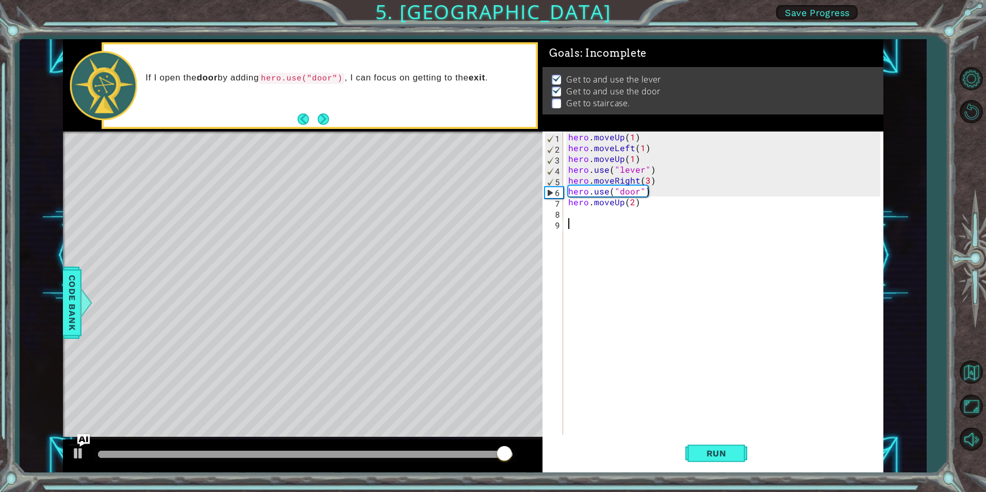
scroll to position [0, 0]
click at [617, 214] on div "hero . moveUp ( 1 ) hero . moveLeft ( 1 ) hero . moveUp ( 1 ) hero . use ( "lev…" at bounding box center [725, 294] width 319 height 325
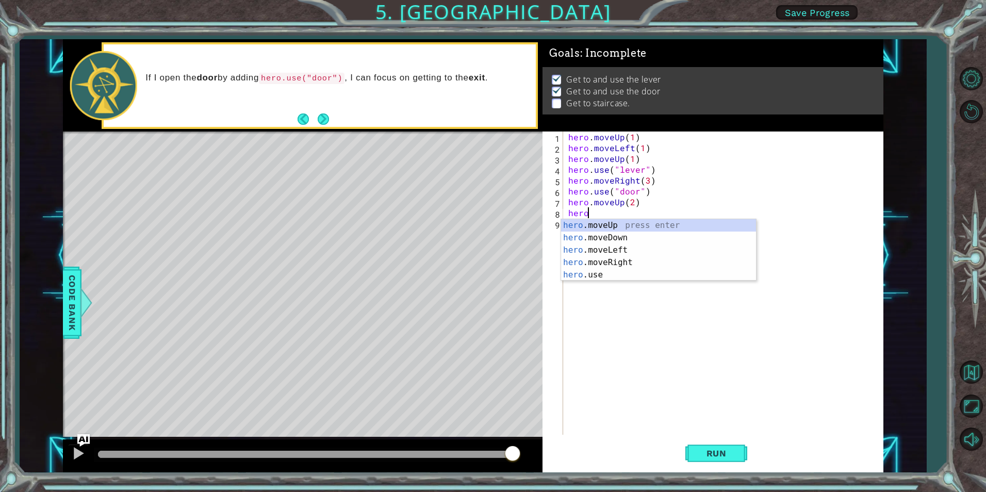
type textarea "hero."
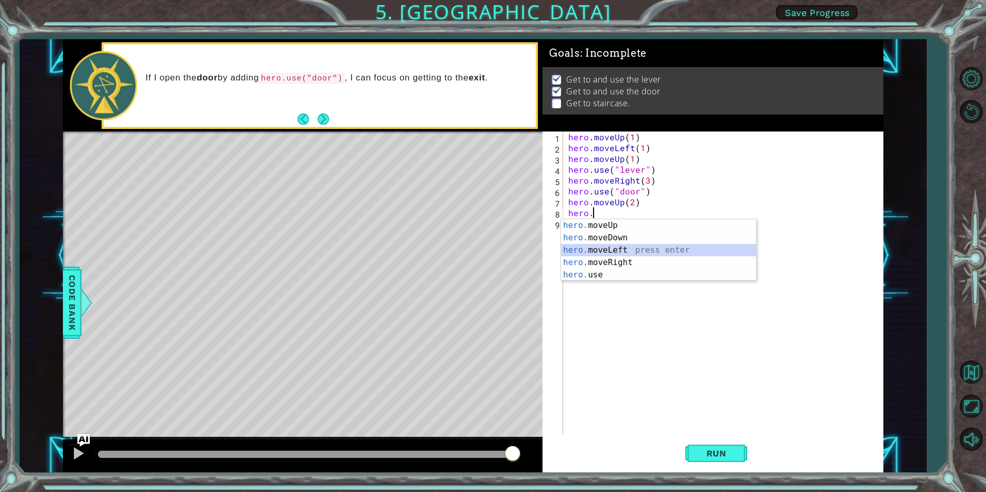
click at [678, 249] on div "hero. moveUp press enter hero. moveDown press enter hero. moveLeft press enter …" at bounding box center [658, 262] width 195 height 87
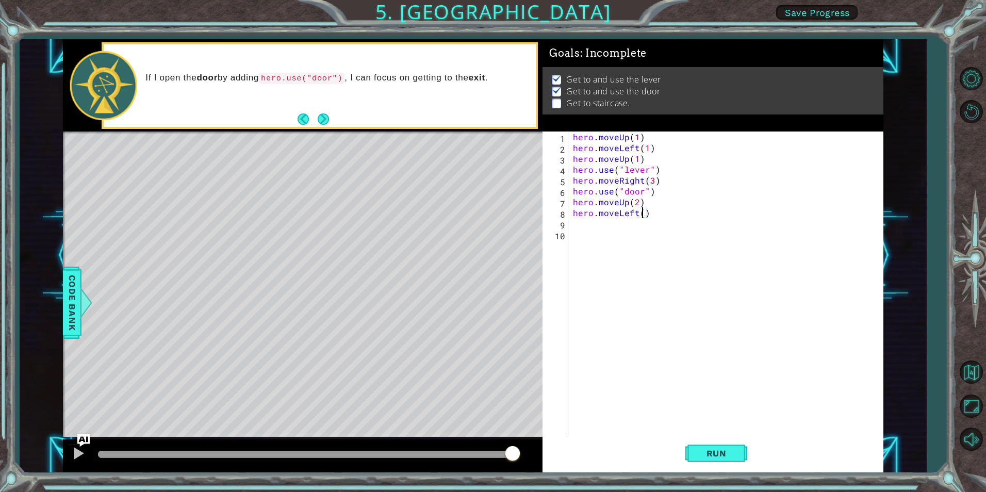
click at [644, 212] on div "hero . moveUp ( 1 ) hero . moveLeft ( 1 ) hero . moveUp ( 1 ) hero . use ( "lev…" at bounding box center [728, 294] width 314 height 325
type textarea "hero.moveLeft(3)"
drag, startPoint x: 608, startPoint y: 230, endPoint x: 608, endPoint y: 237, distance: 7.2
click at [608, 237] on div "hero . moveUp ( 1 ) hero . moveLeft ( 1 ) hero . moveUp ( 1 ) hero . use ( "lev…" at bounding box center [728, 294] width 314 height 325
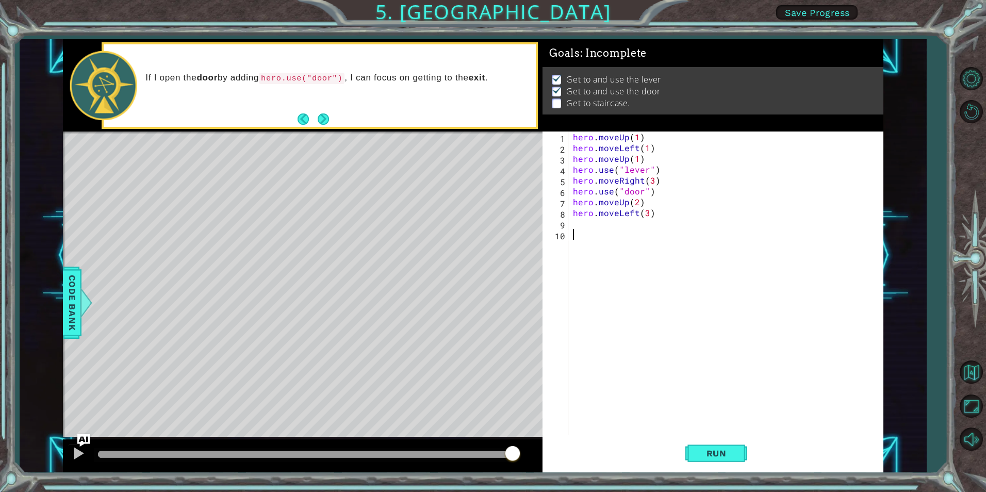
scroll to position [0, 0]
click at [612, 229] on div "hero . moveUp ( 1 ) hero . moveLeft ( 1 ) hero . moveUp ( 1 ) hero . use ( "lev…" at bounding box center [728, 294] width 314 height 325
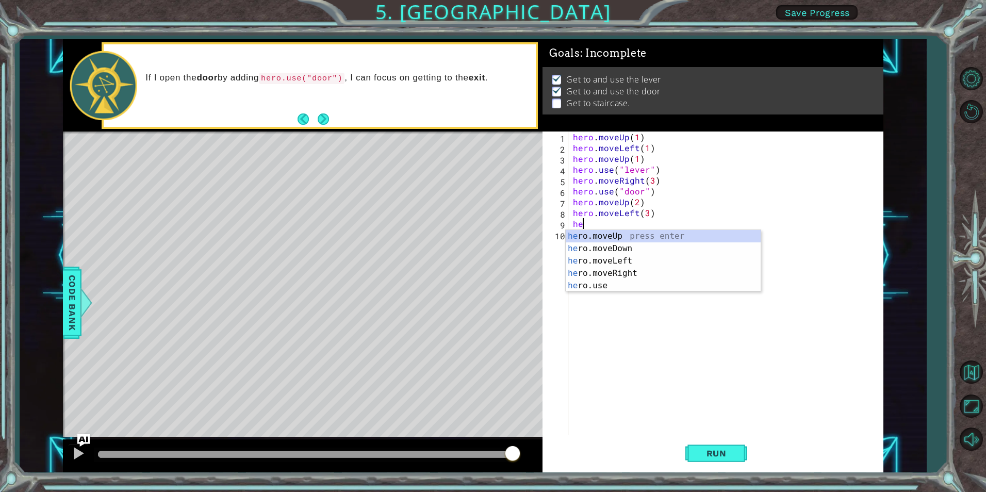
type textarea "her"
click at [623, 233] on div "her o.moveUp press enter her o.moveDown press enter her o.moveLeft press enter …" at bounding box center [663, 273] width 195 height 87
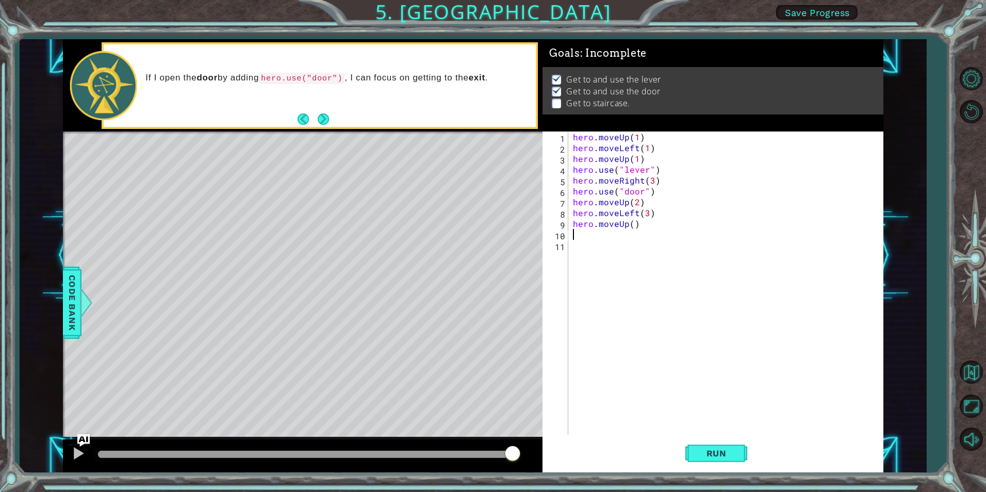
click at [631, 224] on div "hero . moveUp ( 1 ) hero . moveLeft ( 1 ) hero . moveUp ( 1 ) hero . use ( "lev…" at bounding box center [728, 294] width 314 height 325
type textarea "hero.moveUp(1)"
click at [719, 447] on button "Run" at bounding box center [716, 453] width 62 height 34
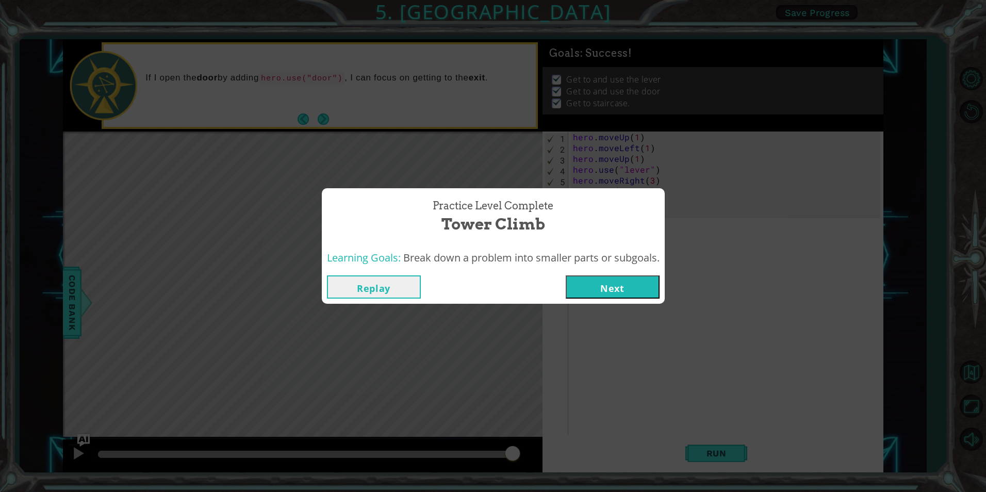
click at [631, 281] on button "Next" at bounding box center [613, 286] width 94 height 23
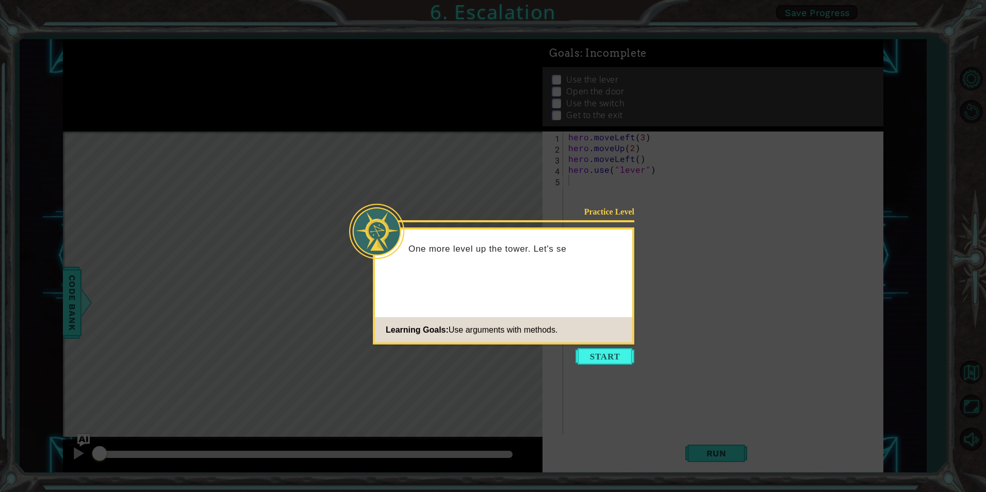
click at [607, 340] on footer "Learning Goals: Use arguments with methods." at bounding box center [503, 329] width 257 height 25
click at [602, 352] on button "Start" at bounding box center [605, 356] width 59 height 17
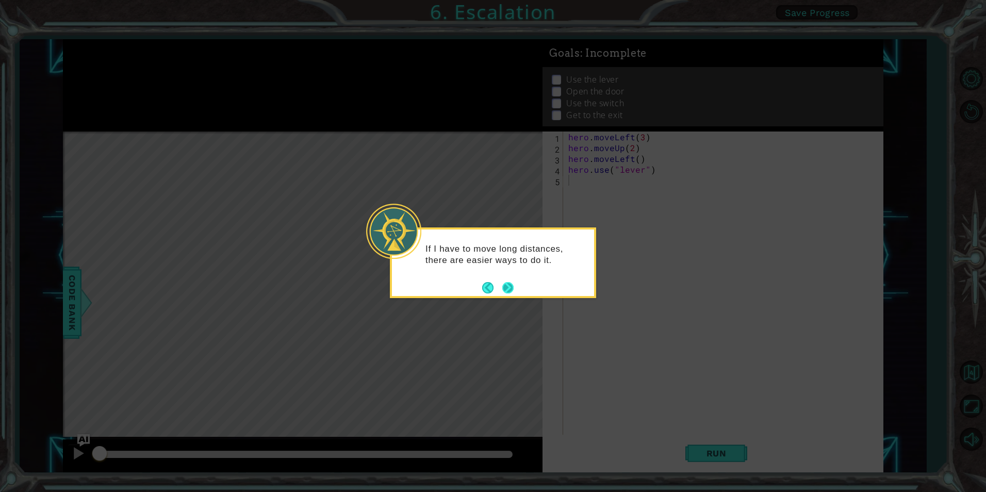
click at [514, 286] on button "Next" at bounding box center [508, 288] width 18 height 18
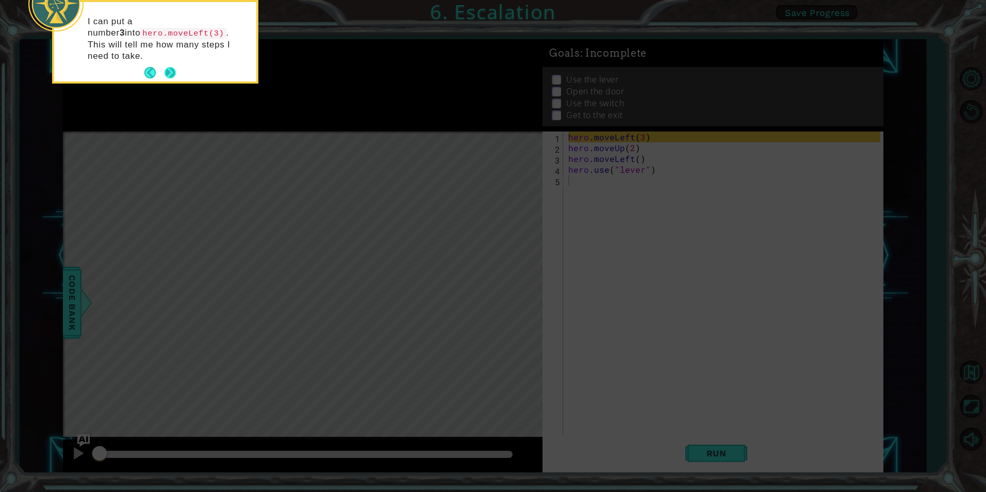
click at [166, 63] on button "Next" at bounding box center [169, 72] width 19 height 19
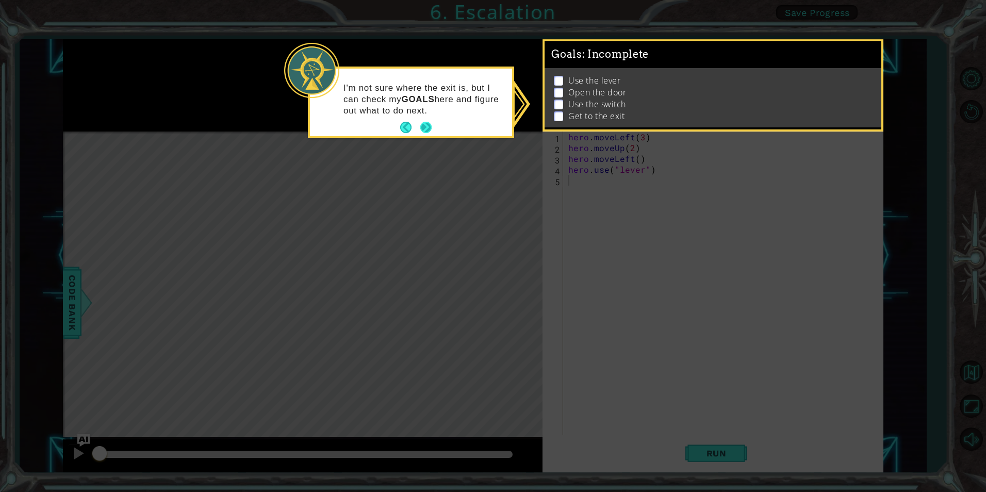
click at [423, 122] on button "Next" at bounding box center [425, 127] width 11 height 11
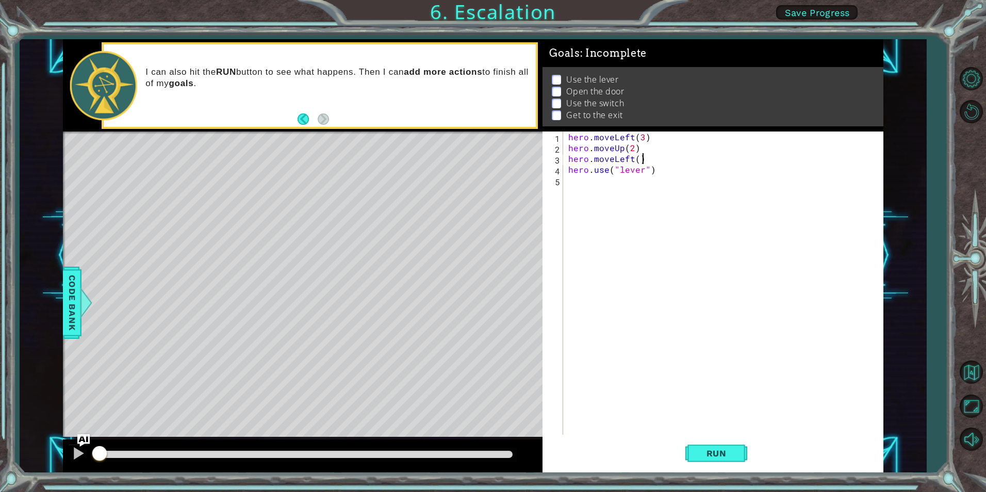
click at [641, 159] on div "hero . moveLeft ( 3 ) hero . moveUp ( 2 ) hero . moveLeft ( ) hero . use ( "lev…" at bounding box center [725, 294] width 319 height 325
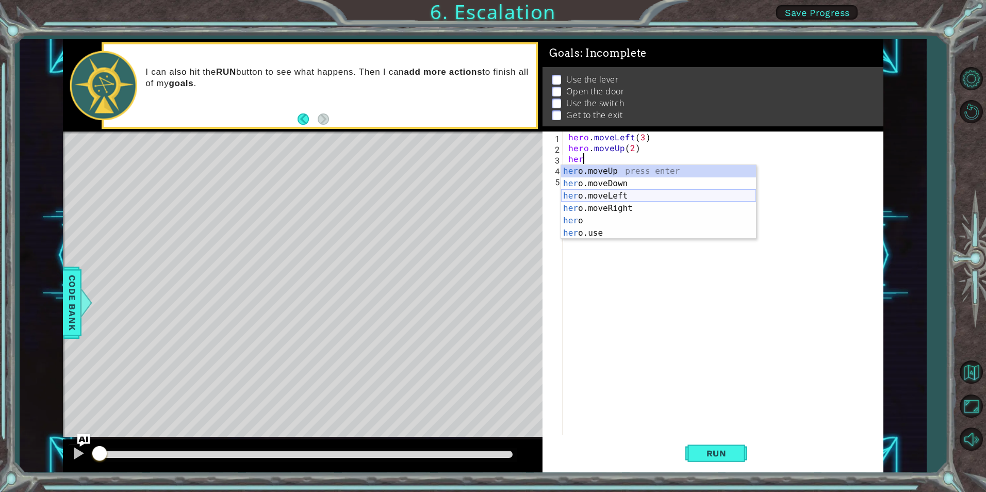
click at [617, 193] on div "her o.moveUp press enter her o.moveDown press enter her o.moveLeft press enter …" at bounding box center [658, 214] width 195 height 99
type textarea "hero.moveLeft(1)"
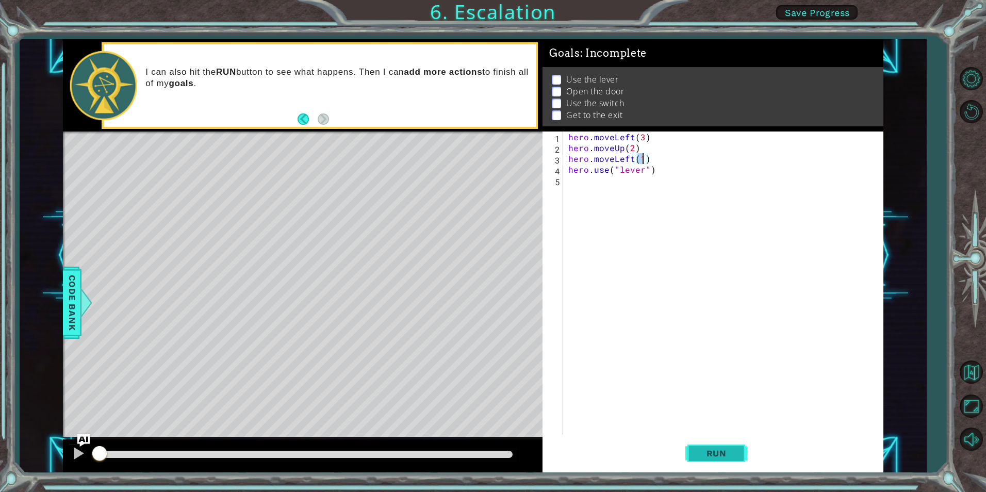
click at [714, 452] on span "Run" at bounding box center [716, 453] width 41 height 10
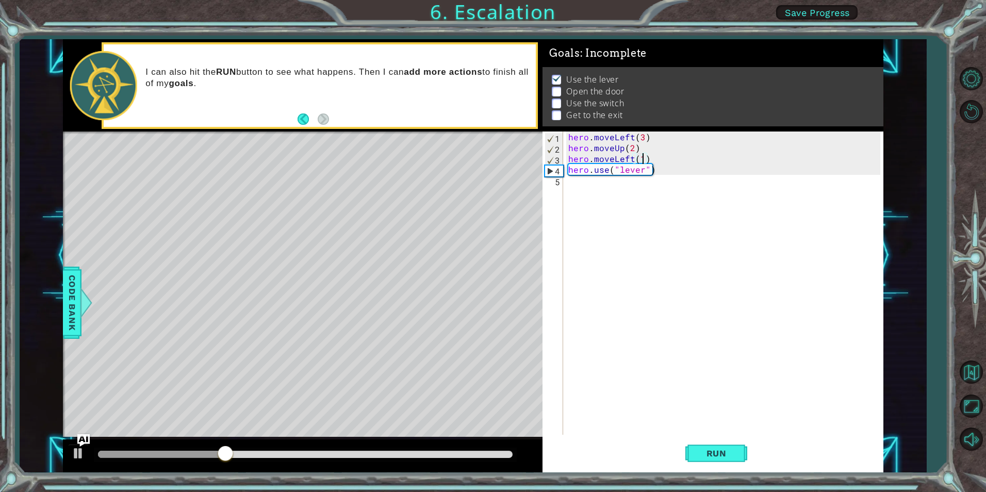
click at [573, 181] on div "hero . moveLeft ( 3 ) hero . moveUp ( 2 ) hero . moveLeft ( 1 ) hero . use ( "l…" at bounding box center [725, 294] width 319 height 325
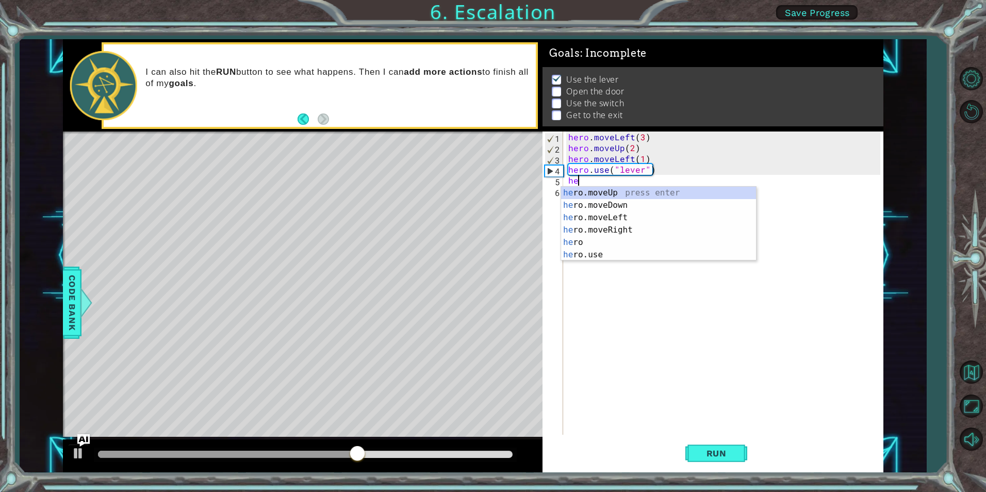
scroll to position [0, 1]
click at [592, 218] on div "her o.moveUp press enter her o.moveDown press enter her o.moveLeft press enter …" at bounding box center [658, 236] width 195 height 99
type textarea "hero.moveLeft(1)"
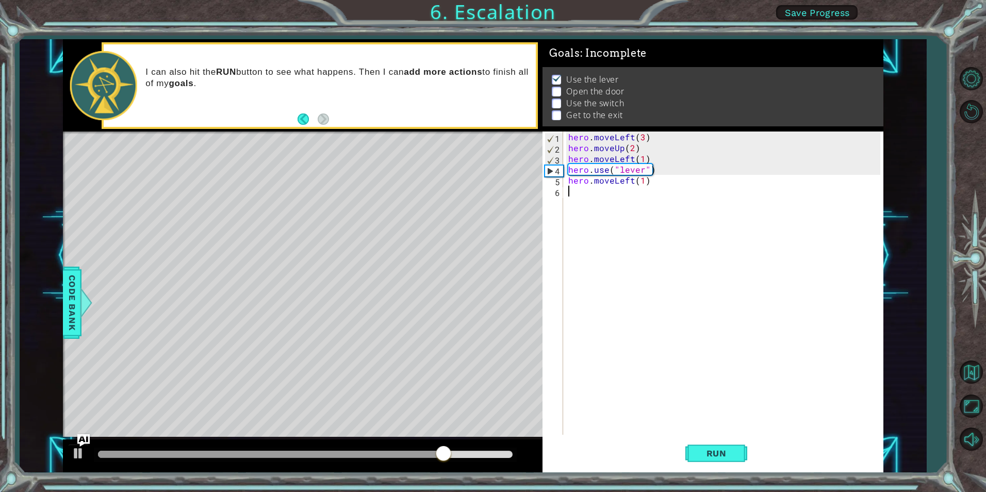
click at [597, 200] on div "hero . moveLeft ( 3 ) hero . moveUp ( 2 ) hero . moveLeft ( 1 ) hero . use ( "l…" at bounding box center [725, 294] width 319 height 325
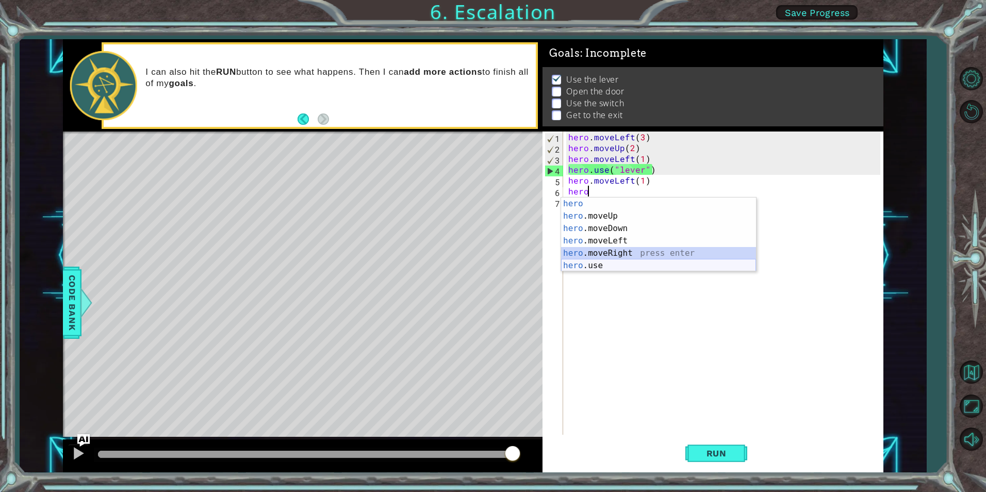
drag, startPoint x: 584, startPoint y: 256, endPoint x: 585, endPoint y: 266, distance: 9.8
click at [585, 266] on div "hero press enter hero .moveUp press enter hero .moveDown press enter hero .move…" at bounding box center [658, 247] width 195 height 99
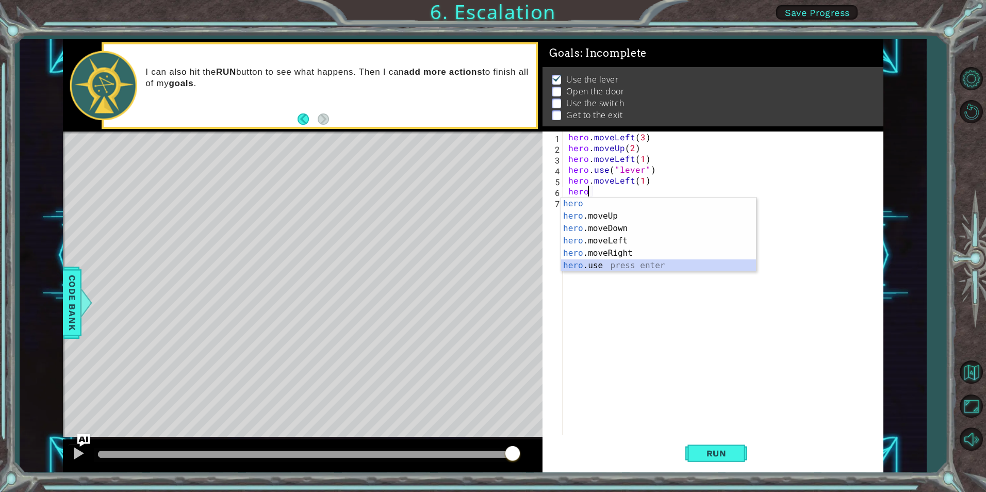
click at [608, 267] on div "hero press enter hero .moveUp press enter hero .moveDown press enter hero .move…" at bounding box center [658, 247] width 195 height 99
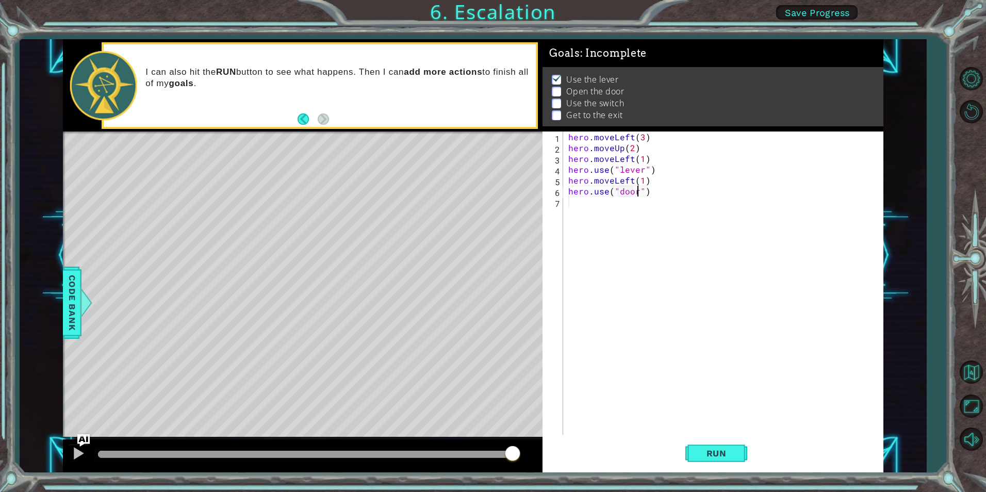
scroll to position [0, 5]
type textarea "hero.use("door")"
click at [699, 451] on span "Run" at bounding box center [716, 453] width 41 height 10
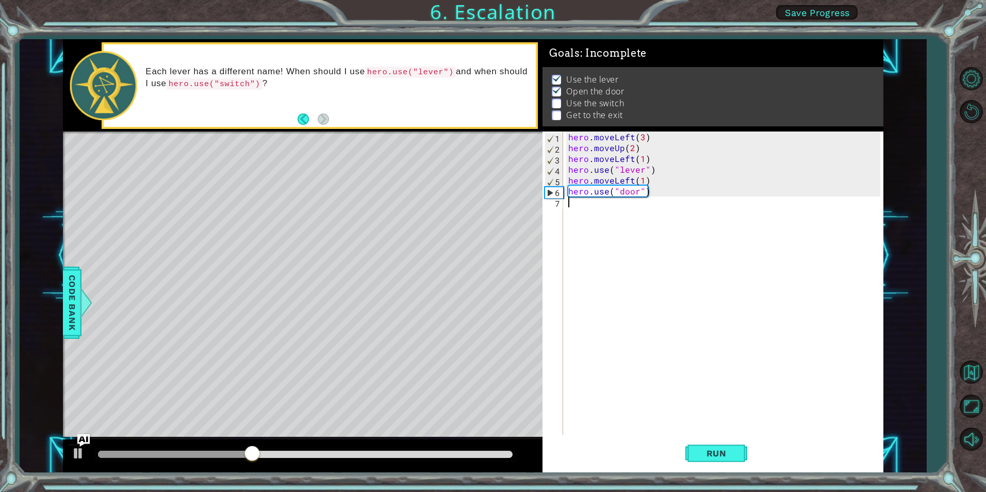
click at [609, 203] on div "hero . moveLeft ( 3 ) hero . moveUp ( 2 ) hero . moveLeft ( 1 ) hero . use ( "l…" at bounding box center [725, 294] width 319 height 325
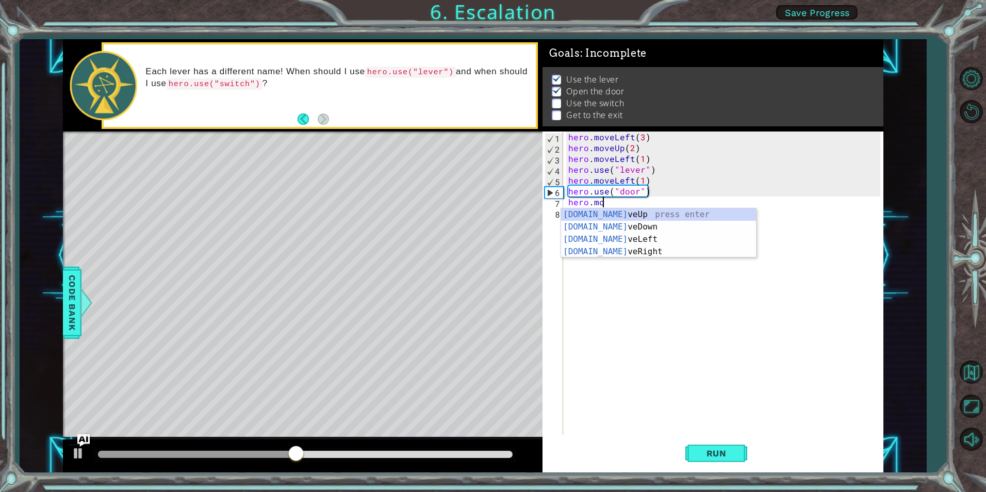
scroll to position [0, 2]
click at [638, 212] on div "hero.move Up press enter hero.move Down press enter hero.move Left press enter …" at bounding box center [658, 245] width 195 height 74
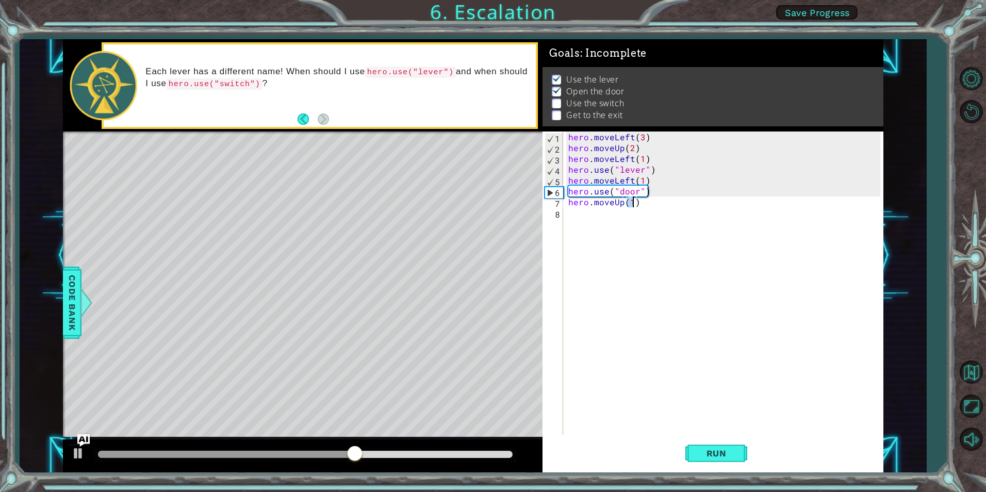
type textarea "hero.moveUp(2)"
click at [635, 217] on div "hero . moveLeft ( 3 ) hero . moveUp ( 2 ) hero . moveLeft ( 1 ) hero . use ( "l…" at bounding box center [725, 294] width 319 height 325
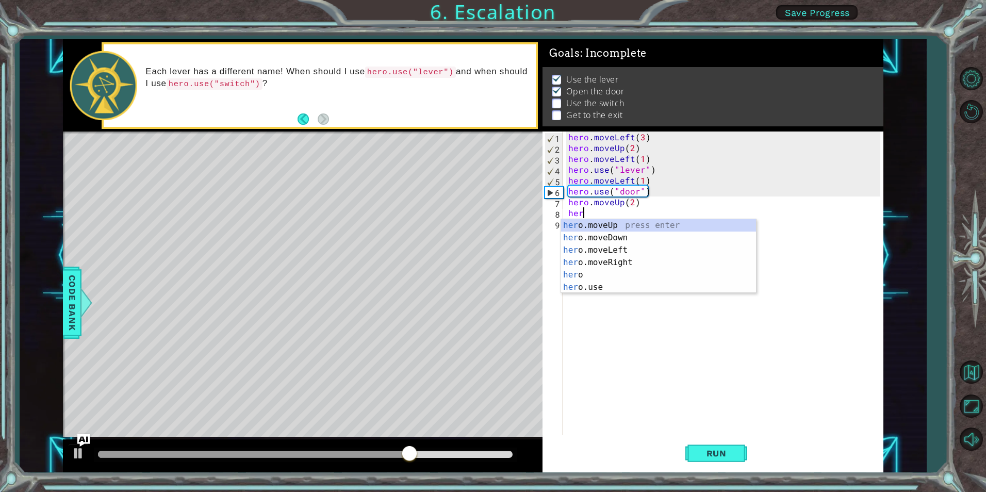
scroll to position [0, 1]
click at [675, 269] on div "hero press enter hero .moveUp press enter hero .moveDown press enter hero .move…" at bounding box center [658, 268] width 195 height 99
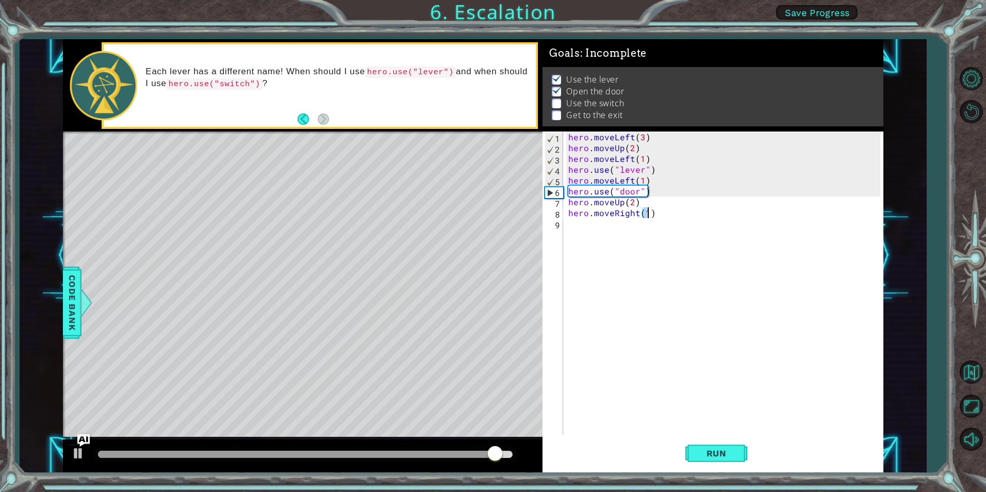
type textarea "hero.moveRight(2)"
click at [595, 231] on div "hero . moveLeft ( 3 ) hero . moveUp ( 2 ) hero . moveLeft ( 1 ) hero . use ( "l…" at bounding box center [725, 294] width 319 height 325
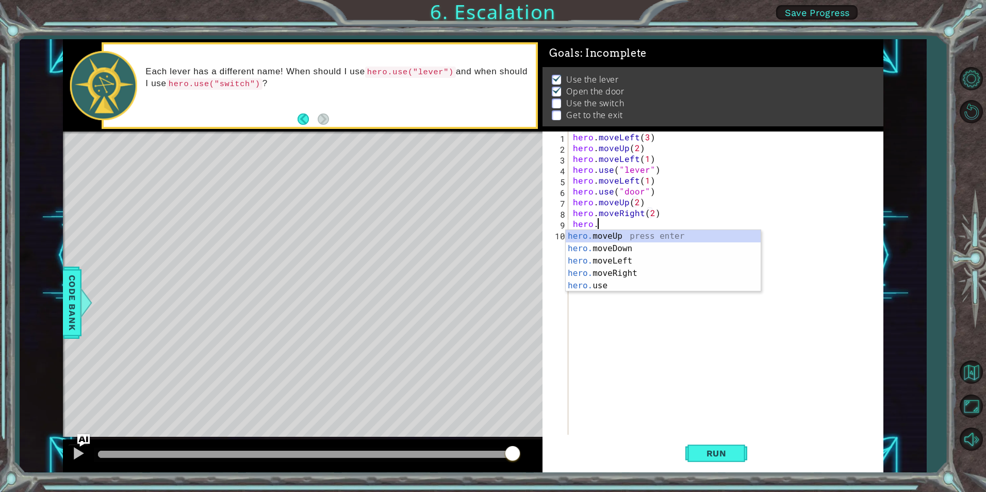
scroll to position [0, 2]
click at [612, 233] on div "hero.u se press enter hero. move U p press enter" at bounding box center [663, 255] width 195 height 50
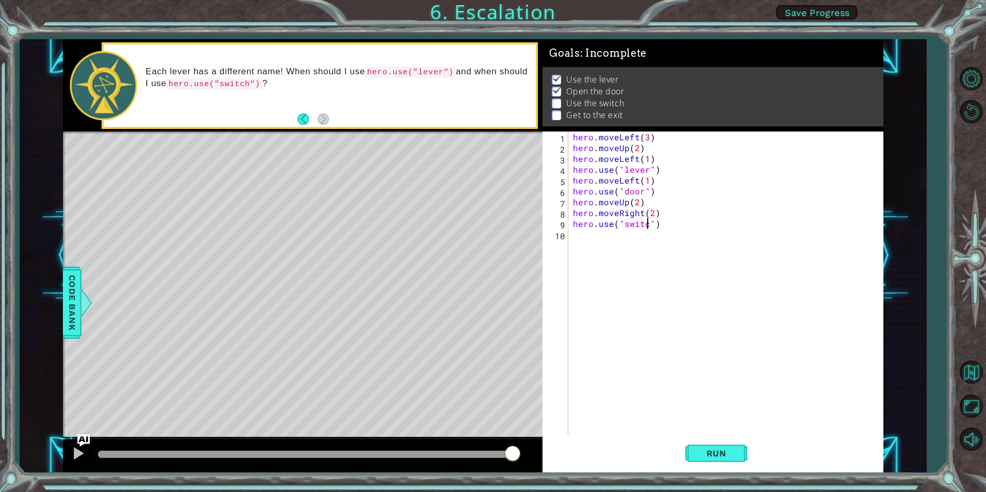
type textarea "hero.use("switch")"
click at [699, 451] on span "Run" at bounding box center [716, 453] width 41 height 10
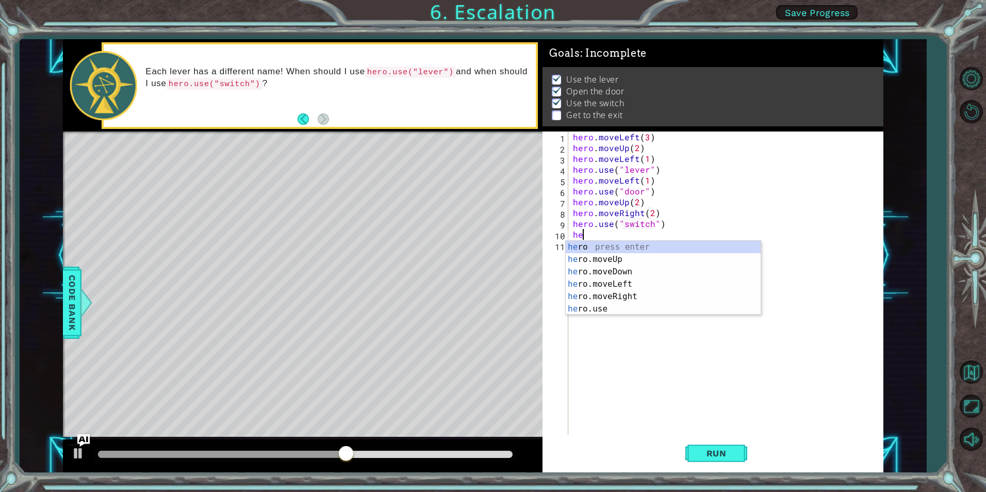
scroll to position [0, 1]
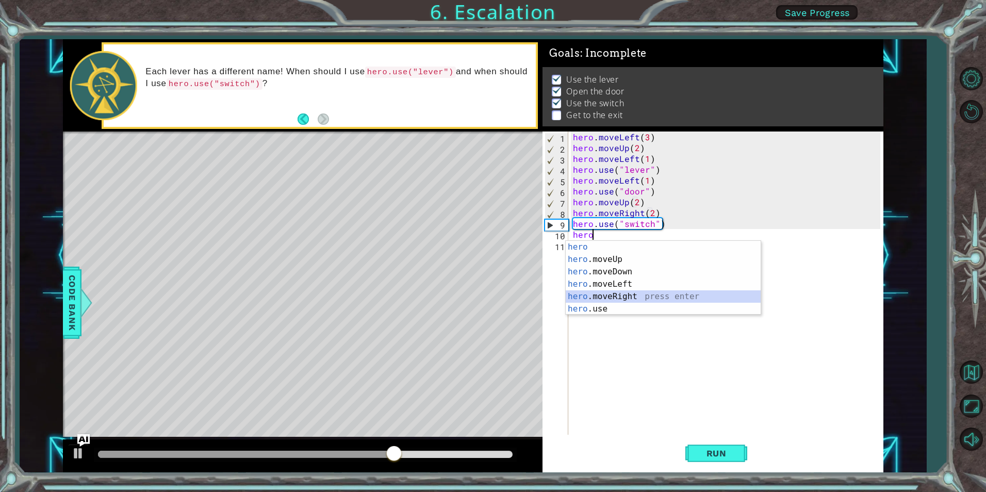
click at [730, 301] on div "hero press enter hero .moveUp press enter hero .moveDown press enter hero .move…" at bounding box center [663, 290] width 195 height 99
type textarea "hero.moveRight(1)"
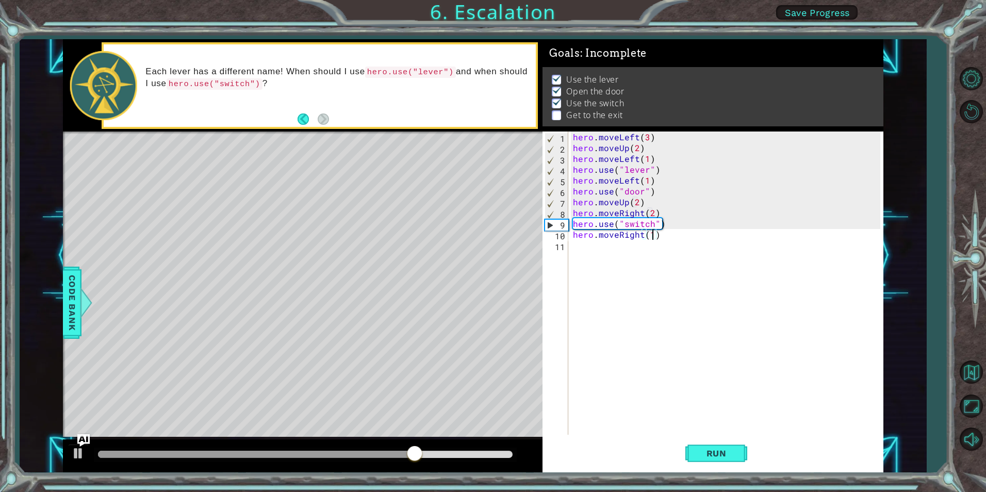
scroll to position [0, 5]
click at [594, 248] on div "hero . moveLeft ( 3 ) hero . moveUp ( 2 ) hero . moveLeft ( 1 ) hero . use ( "l…" at bounding box center [728, 294] width 314 height 325
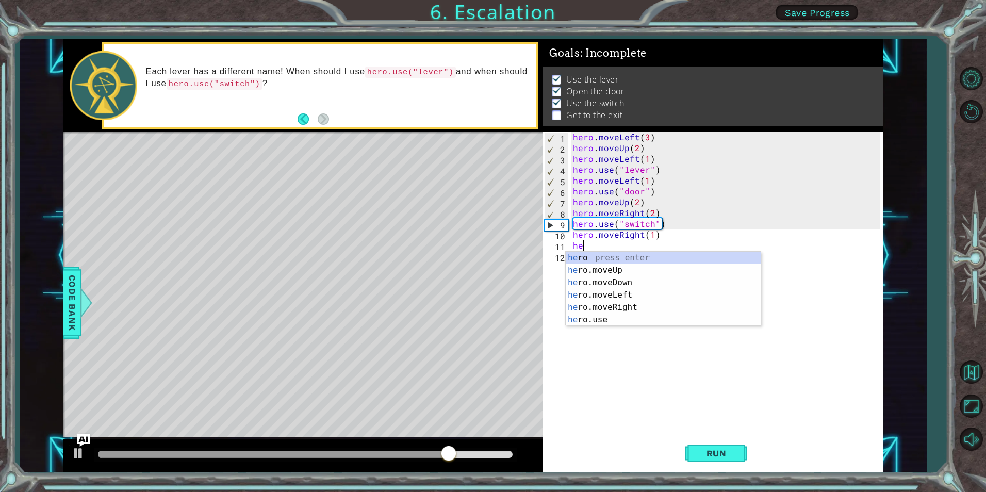
scroll to position [0, 1]
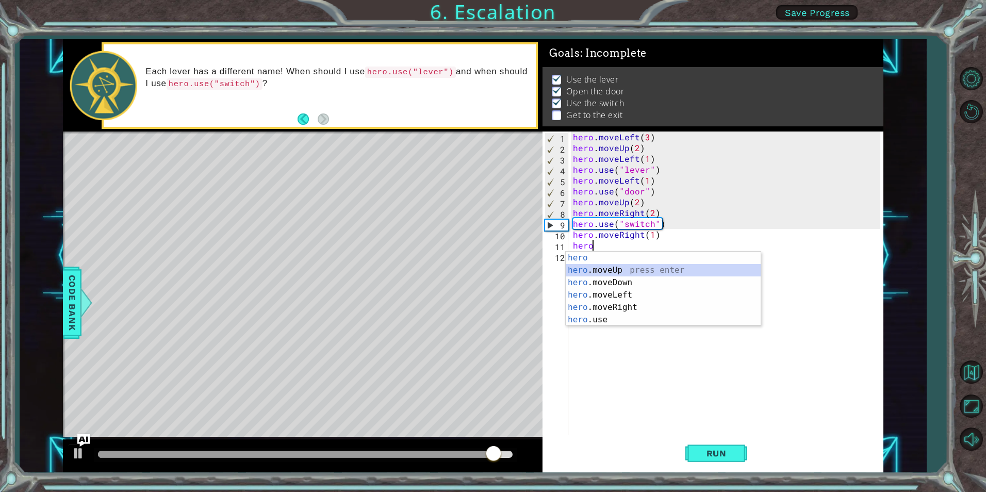
click at [741, 270] on div "hero press enter hero .moveUp press enter hero .moveDown press enter hero .move…" at bounding box center [663, 301] width 195 height 99
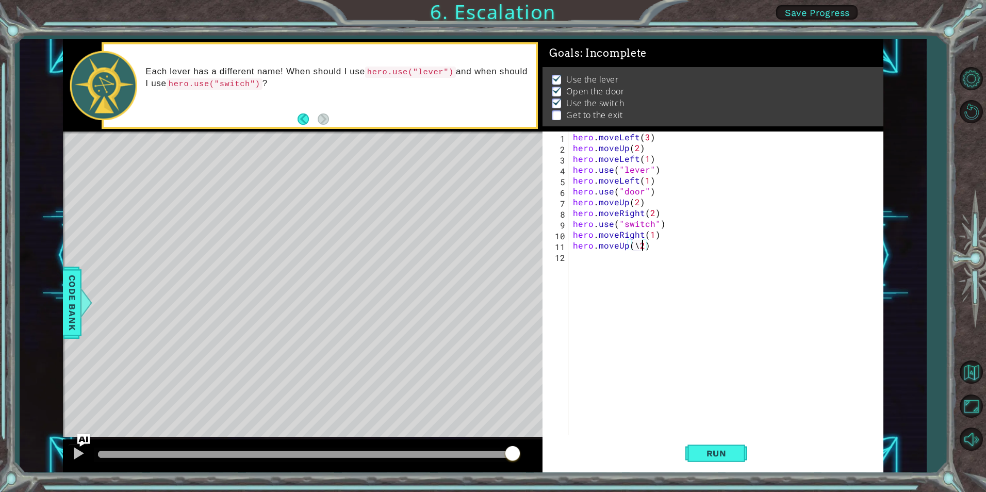
scroll to position [0, 4]
type textarea "hero.moveUp(2)"
click at [729, 446] on button "Run" at bounding box center [716, 453] width 62 height 34
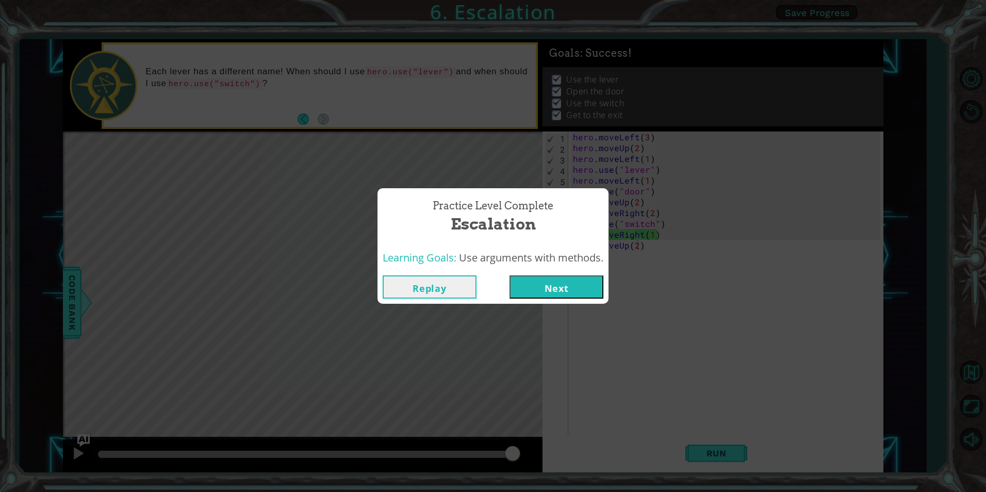
click at [571, 280] on button "Next" at bounding box center [557, 286] width 94 height 23
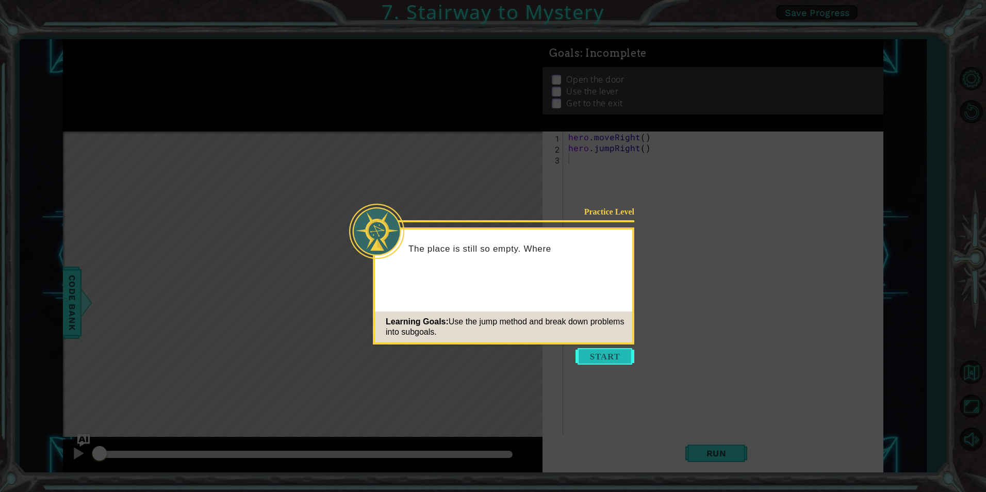
click at [591, 358] on button "Start" at bounding box center [605, 356] width 59 height 17
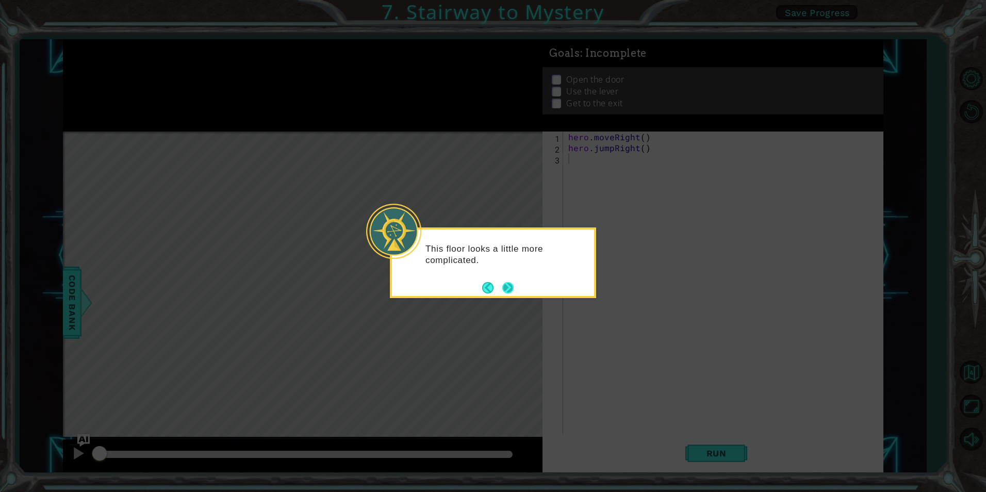
click at [512, 283] on button "Next" at bounding box center [508, 288] width 16 height 16
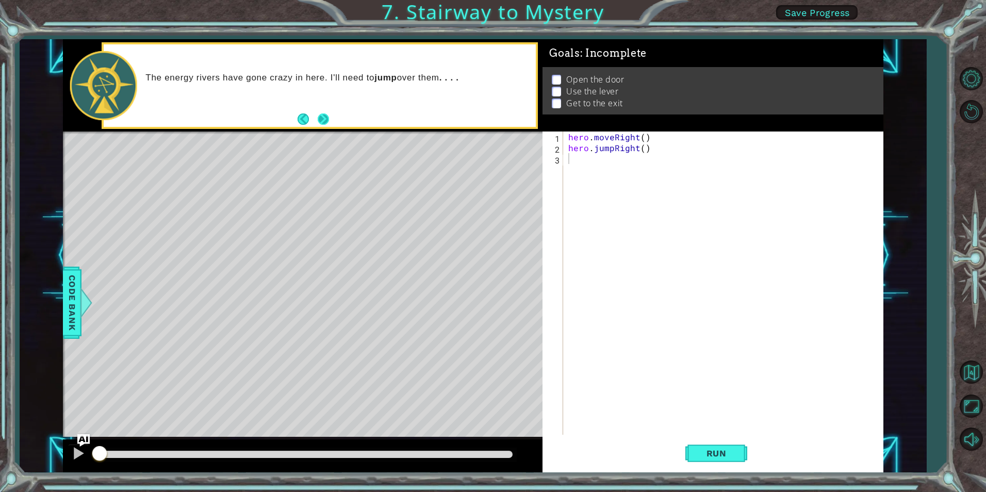
click at [319, 117] on button "Next" at bounding box center [323, 119] width 13 height 13
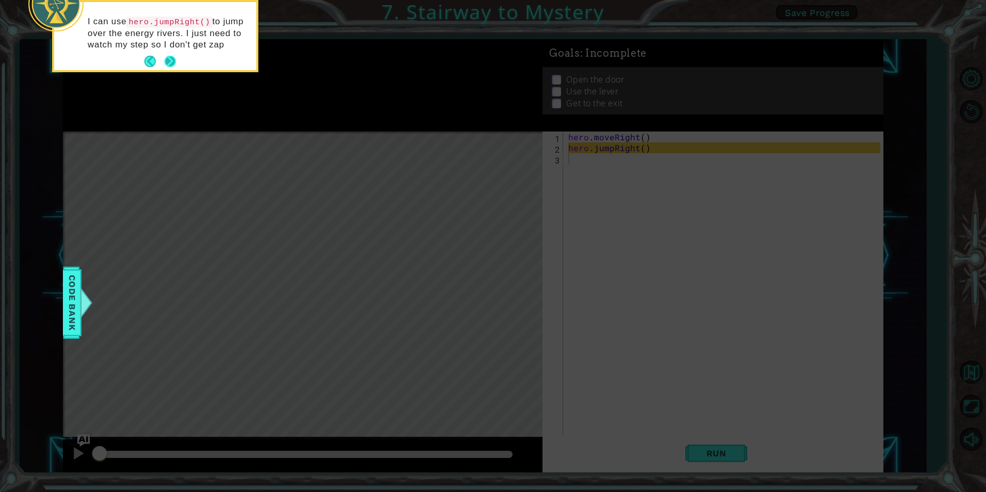
click at [176, 63] on button "Next" at bounding box center [169, 61] width 19 height 19
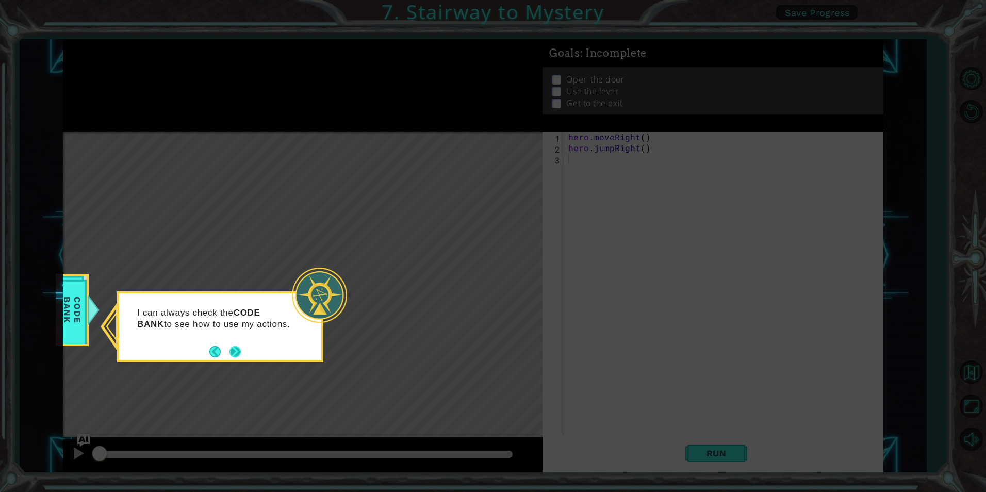
click at [235, 346] on button "Next" at bounding box center [235, 351] width 19 height 19
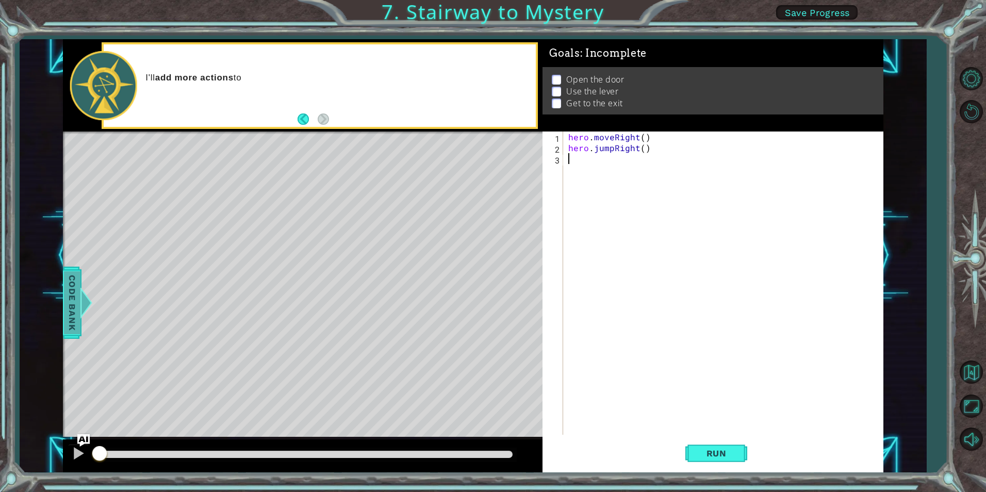
click at [79, 322] on span "Code Bank" at bounding box center [72, 302] width 17 height 63
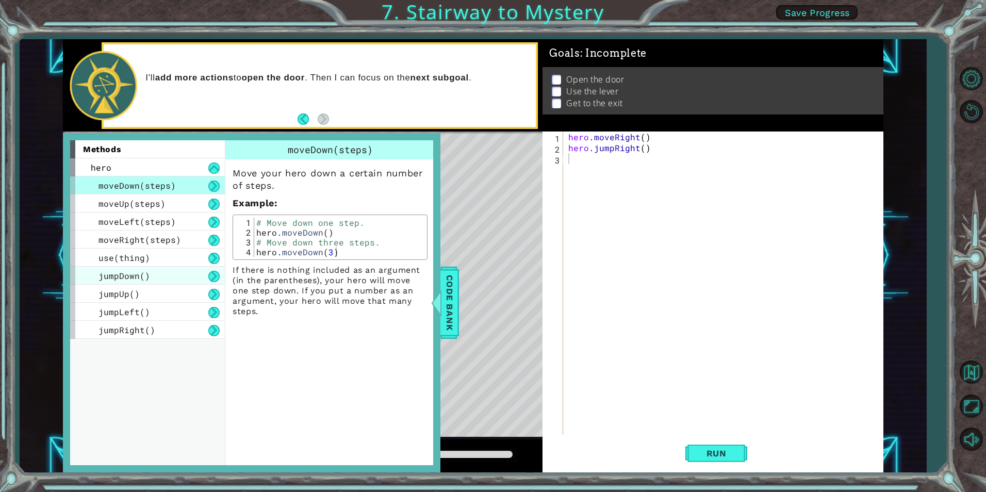
click at [125, 283] on div "jumpDown()" at bounding box center [147, 276] width 155 height 18
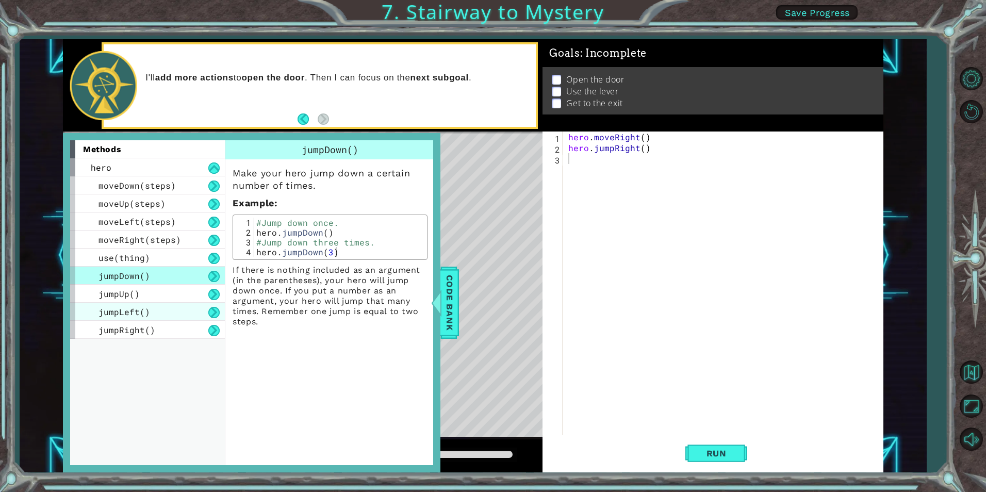
click at [136, 318] on div "jumpLeft()" at bounding box center [147, 312] width 155 height 18
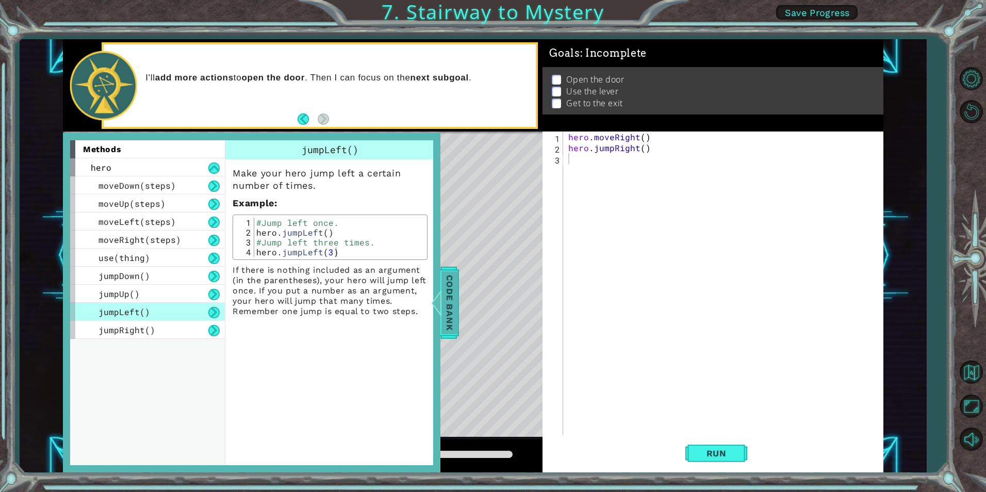
click at [438, 299] on div at bounding box center [436, 302] width 13 height 31
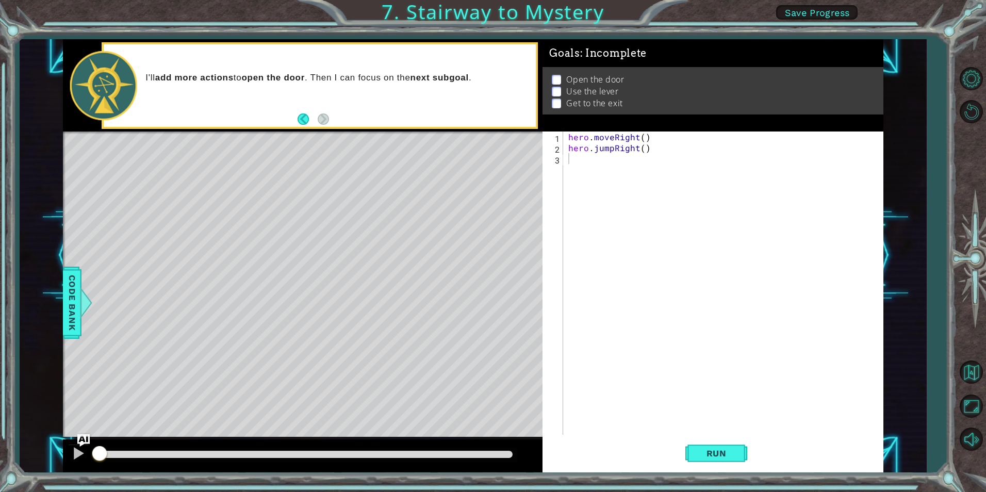
click at [642, 137] on div "hero . moveRight ( ) hero . jumpRight ( )" at bounding box center [725, 294] width 319 height 325
click at [642, 151] on div "hero . moveRight ( 1 ) hero . jumpRight ( )" at bounding box center [725, 294] width 319 height 325
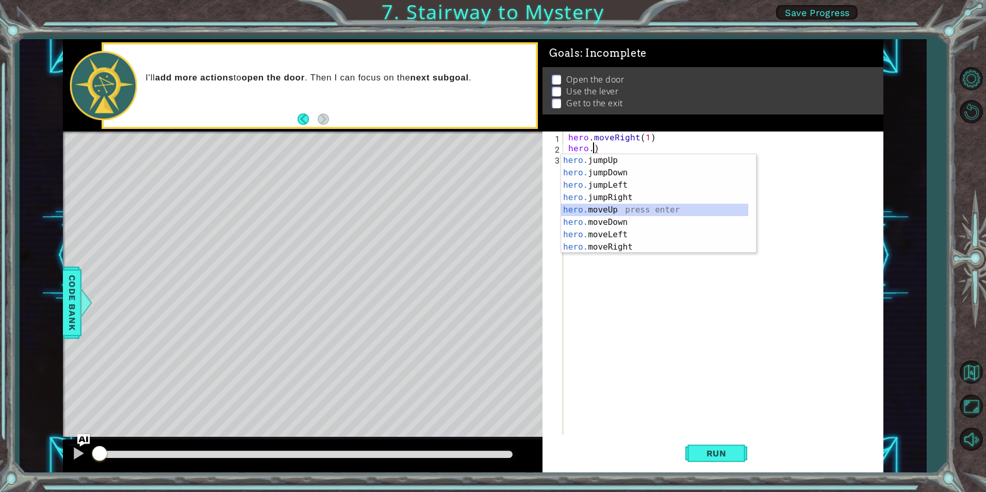
click at [664, 210] on div "hero. jumpUp press enter hero. jumpDown press enter hero. jumpLeft press enter …" at bounding box center [654, 216] width 187 height 124
type textarea "hero.moveUp(1)"
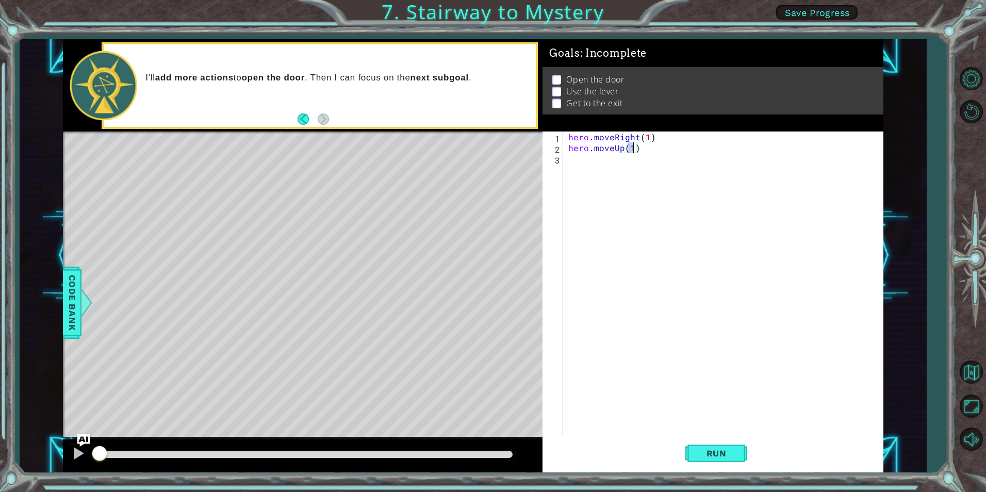
click at [582, 172] on div "hero . moveRight ( 1 ) hero . moveUp ( 1 )" at bounding box center [725, 294] width 319 height 325
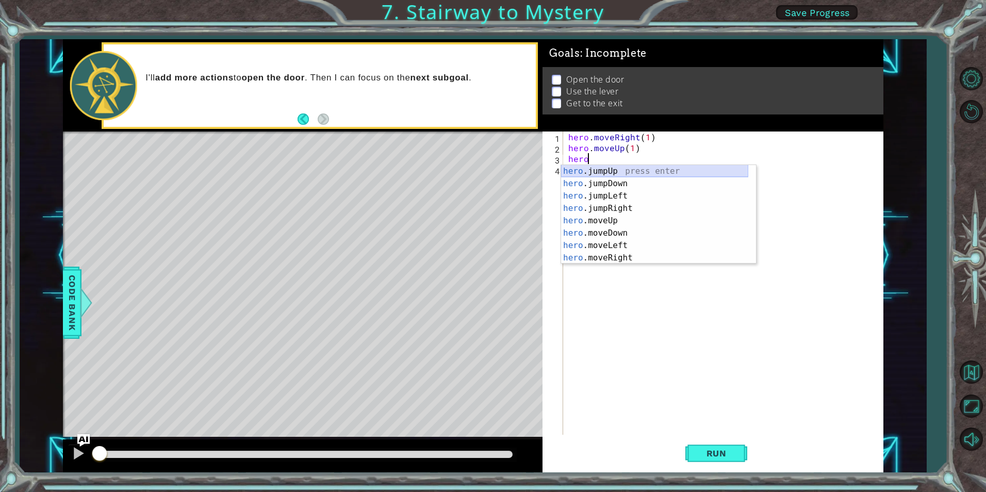
scroll to position [0, 1]
type textarea "hero."
click at [840, 9] on span "Save Progress" at bounding box center [817, 12] width 65 height 11
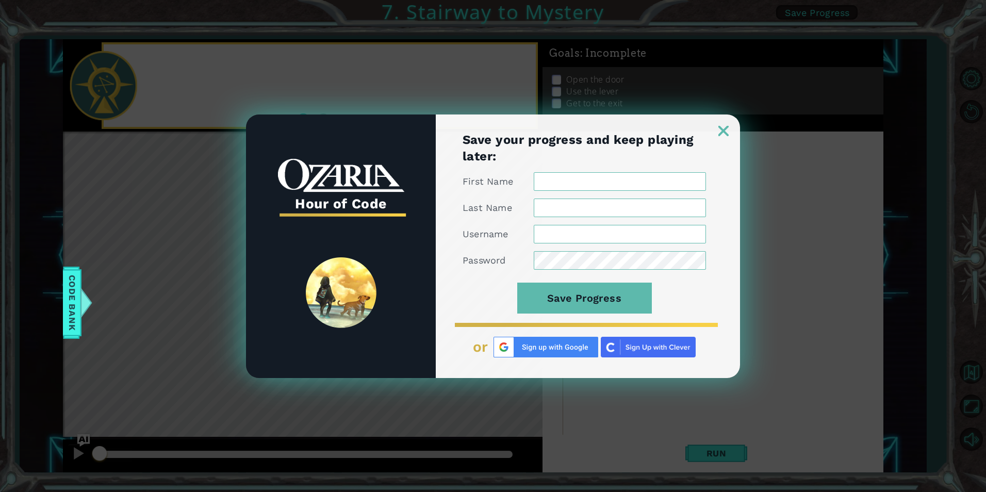
scroll to position [0, 0]
click at [726, 136] on img at bounding box center [723, 131] width 10 height 10
